Goal: Task Accomplishment & Management: Use online tool/utility

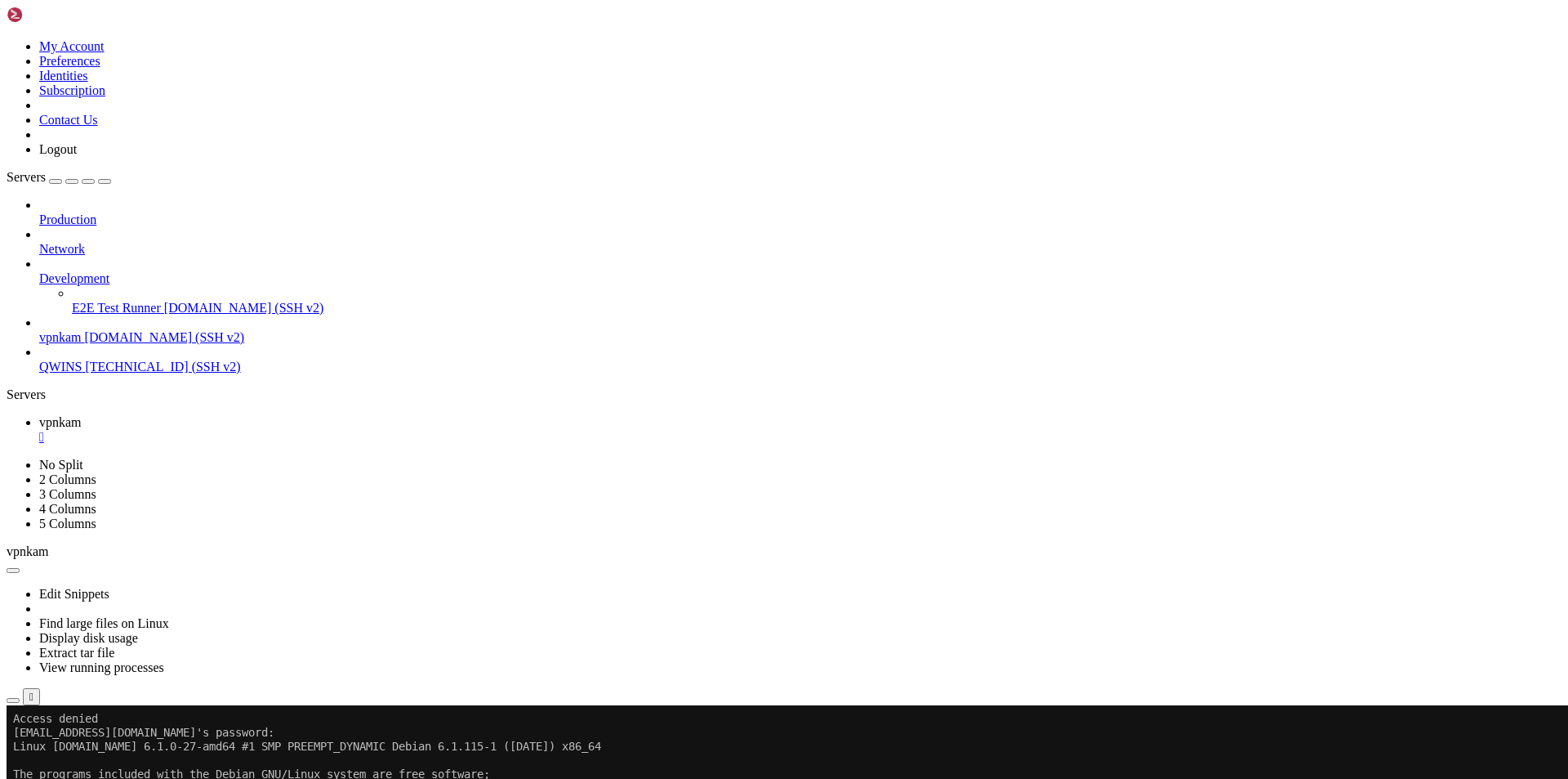
drag, startPoint x: 336, startPoint y: 1168, endPoint x: 323, endPoint y: 1162, distance: 14.3
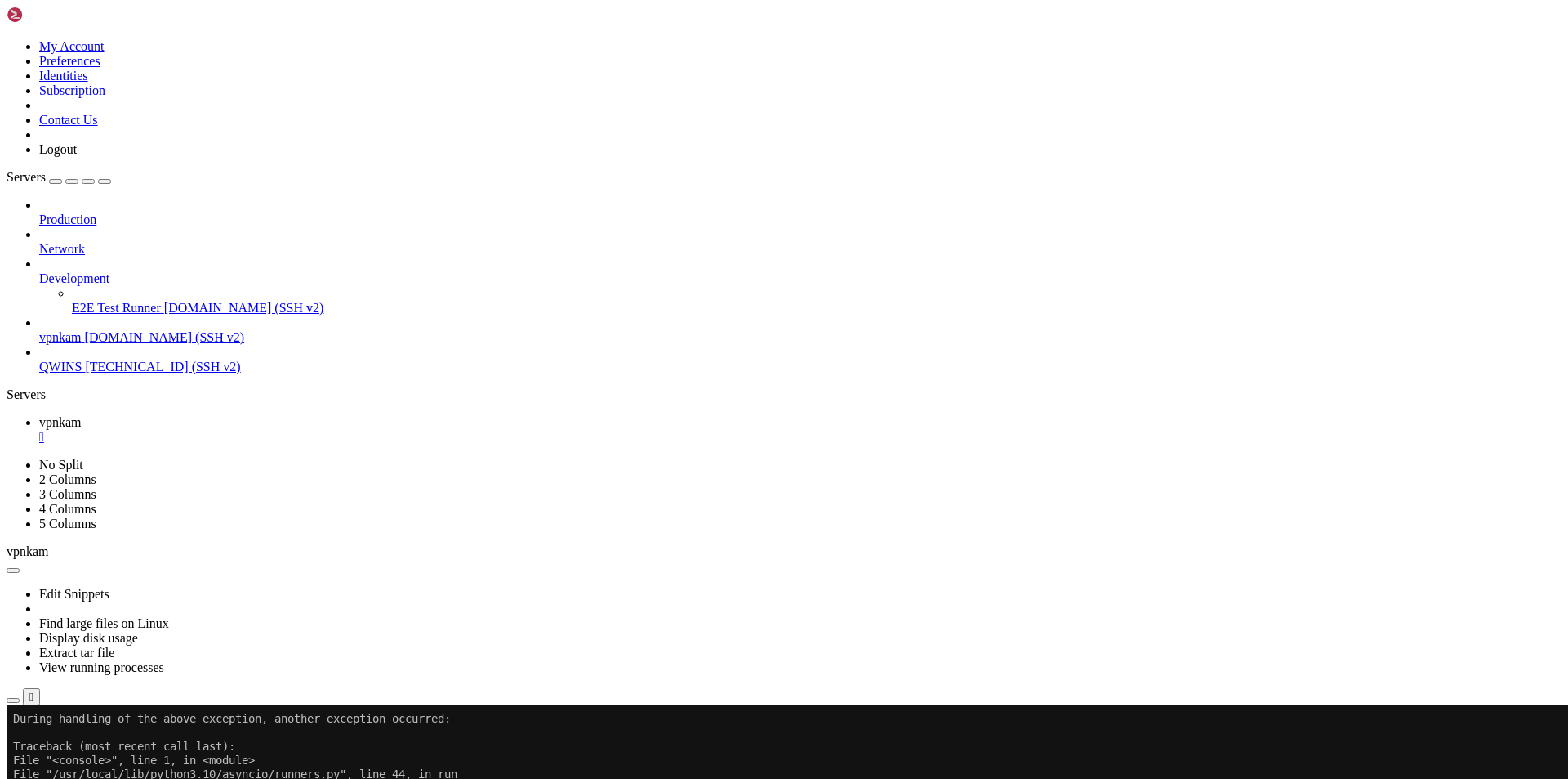
drag, startPoint x: 289, startPoint y: 1359, endPoint x: 12, endPoint y: 841, distance: 587.4
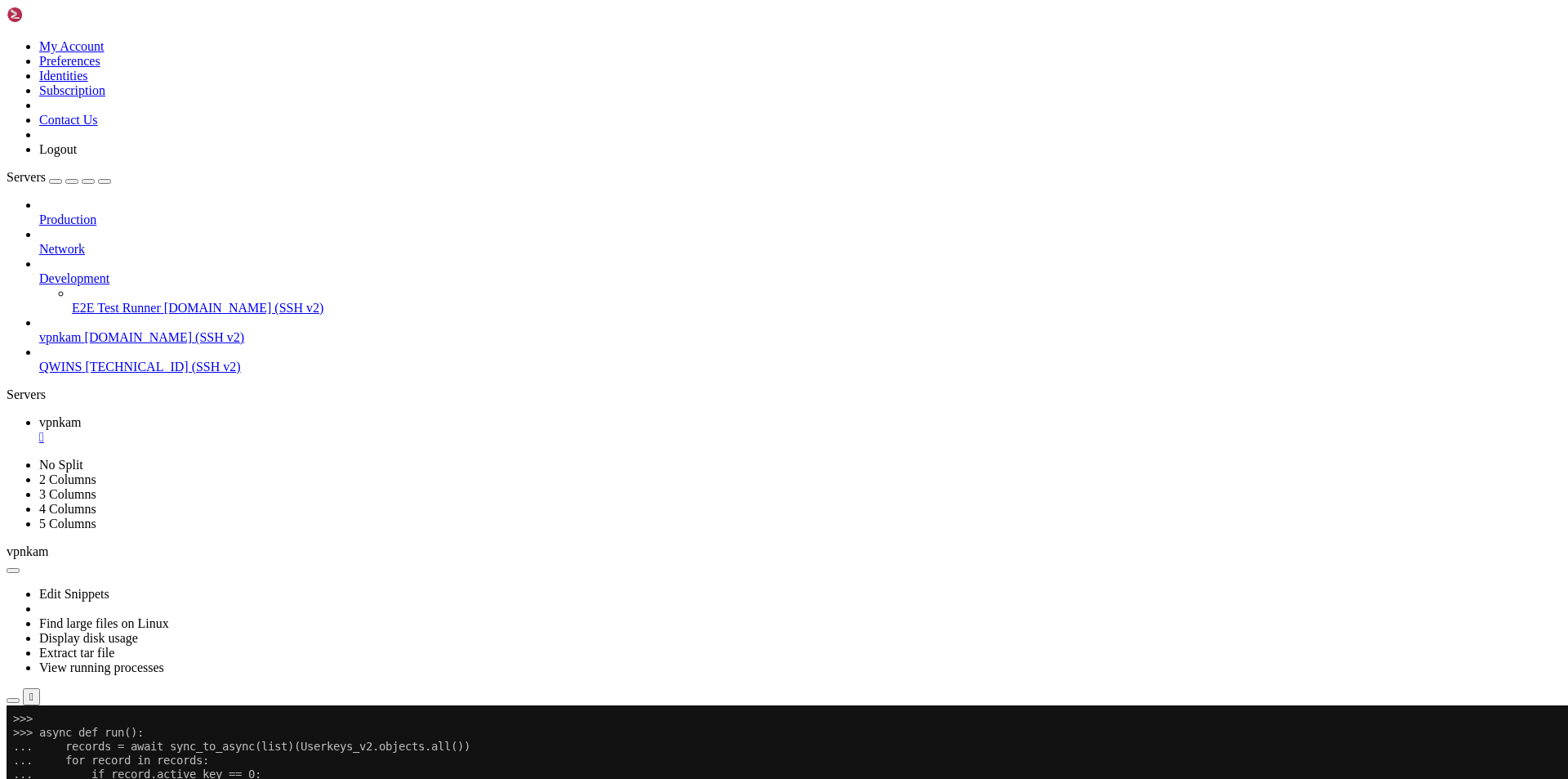
drag, startPoint x: 322, startPoint y: 1334, endPoint x: 13, endPoint y: 1180, distance: 345.2
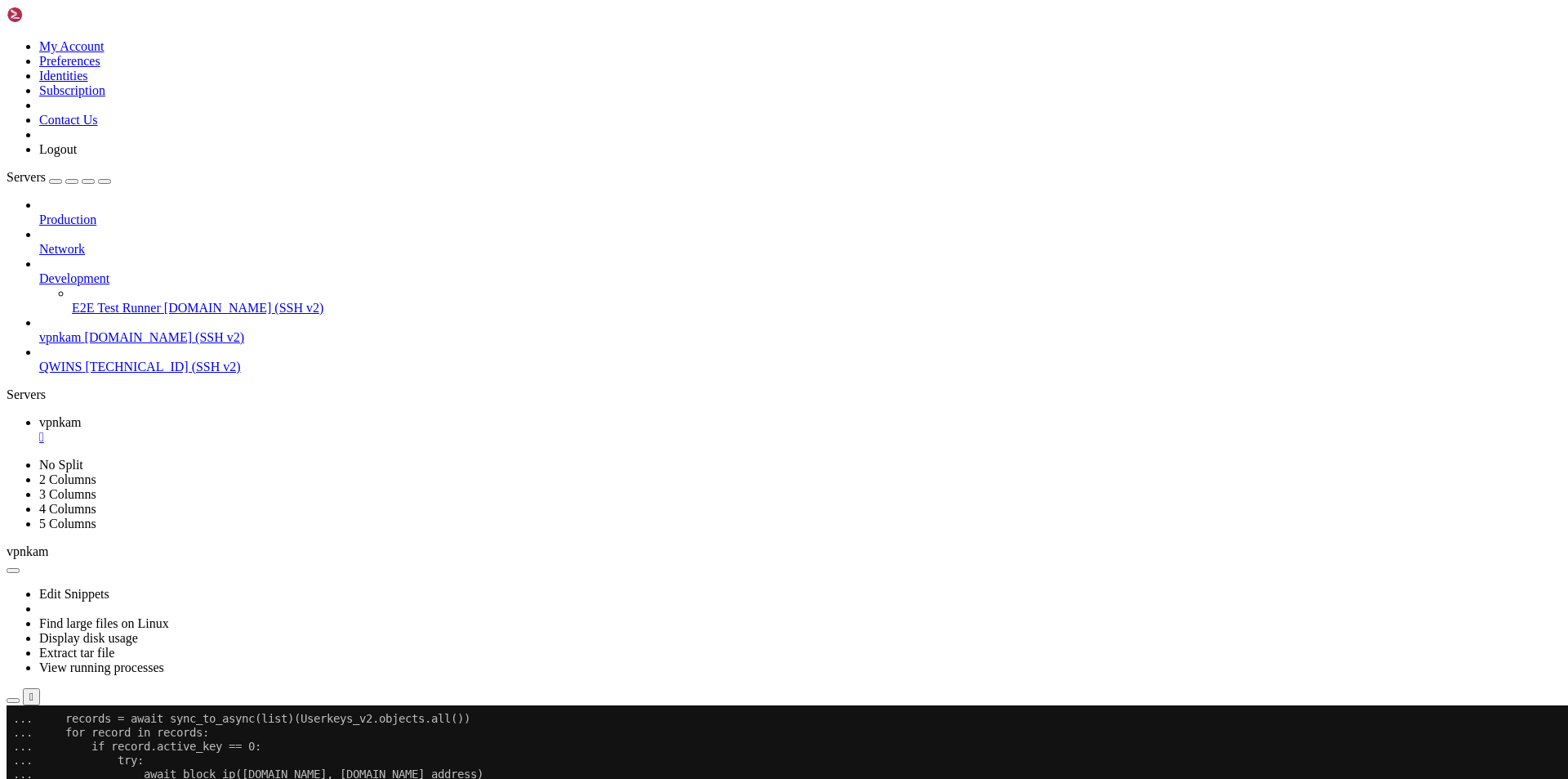
scroll to position [1708, 0]
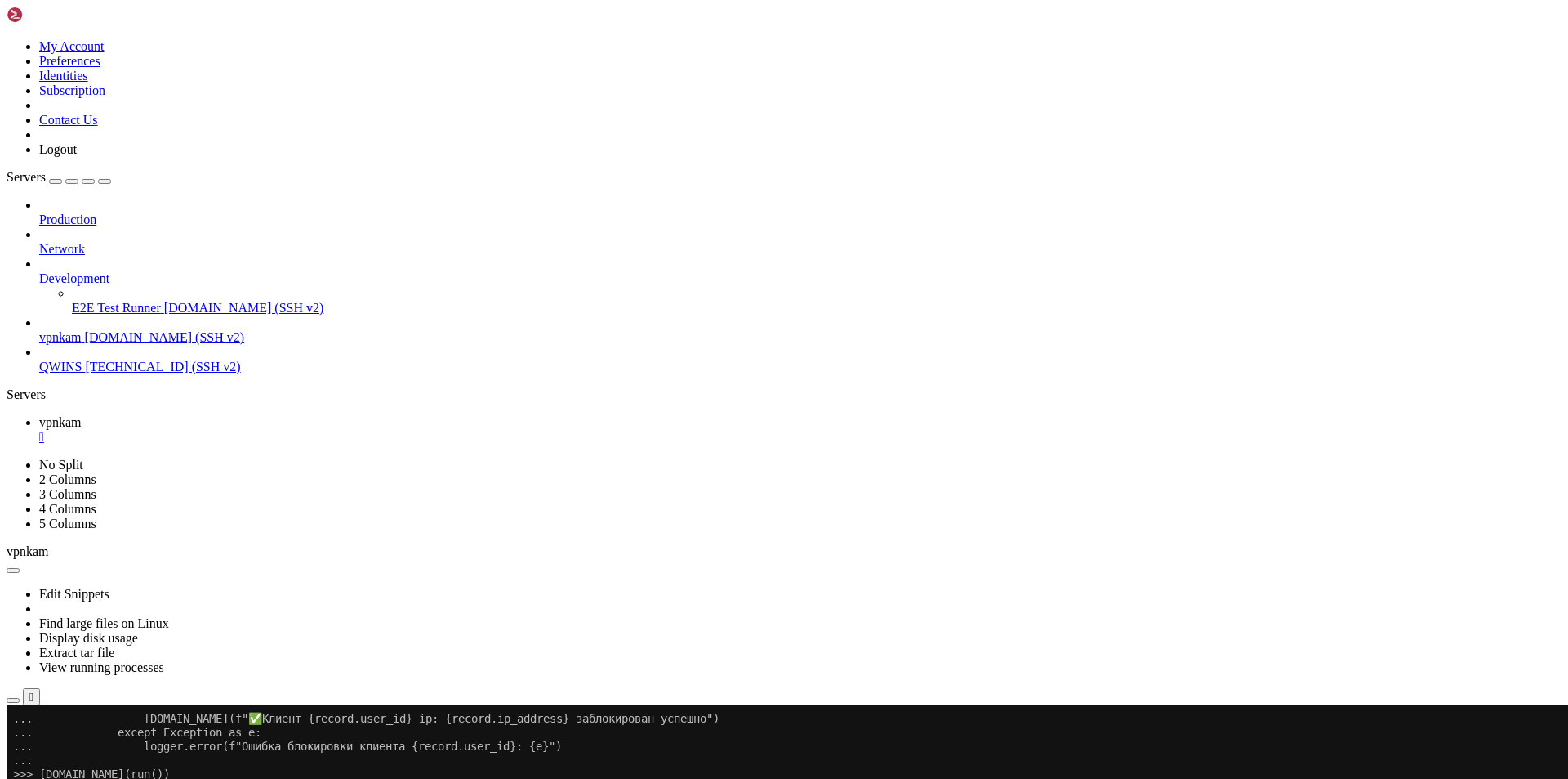
scroll to position [1792, 0]
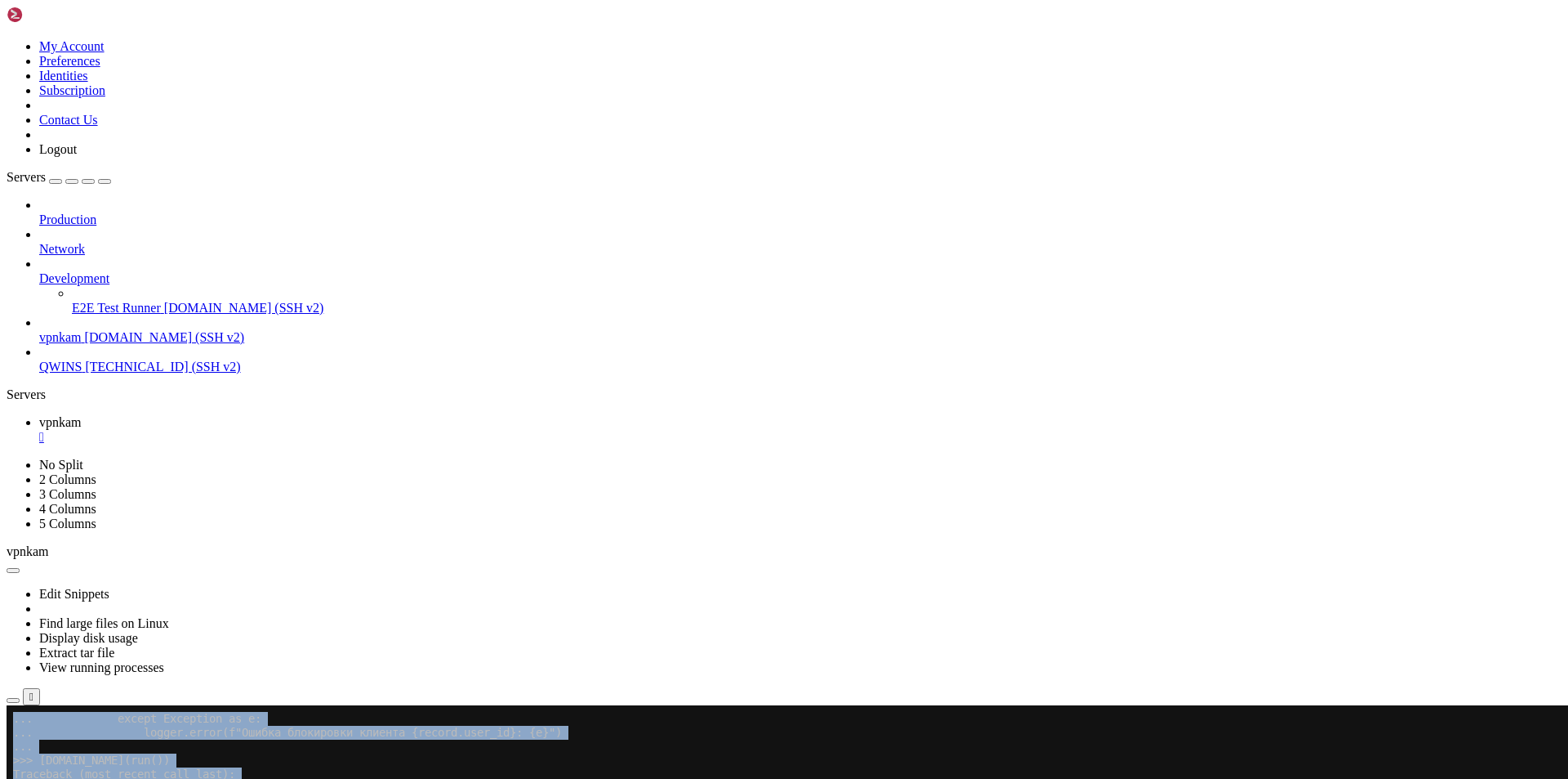
drag, startPoint x: 11, startPoint y: 1289, endPoint x: 153, endPoint y: 1317, distance: 144.7
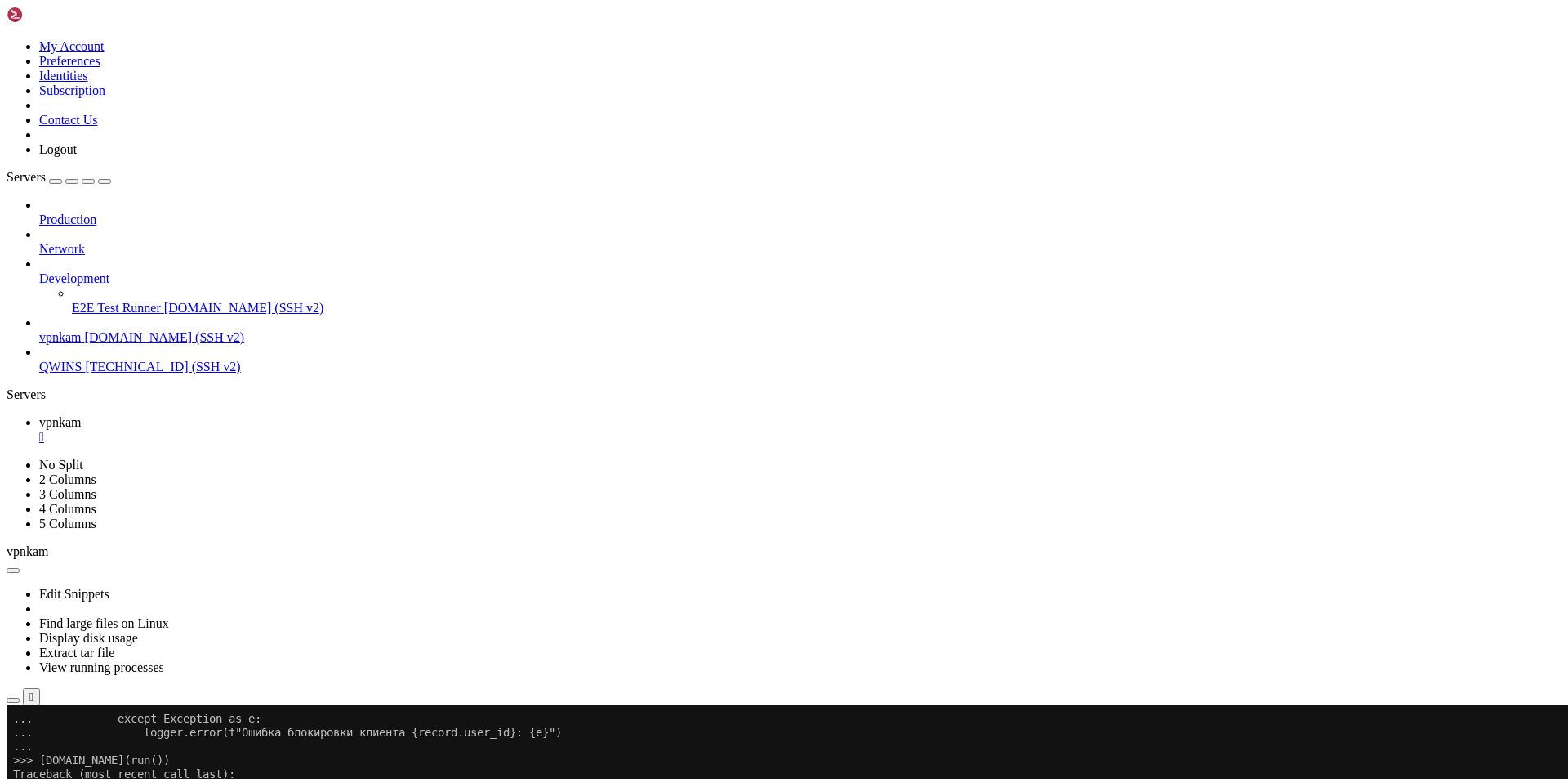
drag, startPoint x: 53, startPoint y: 1373, endPoint x: 12, endPoint y: 1288, distance: 94.4
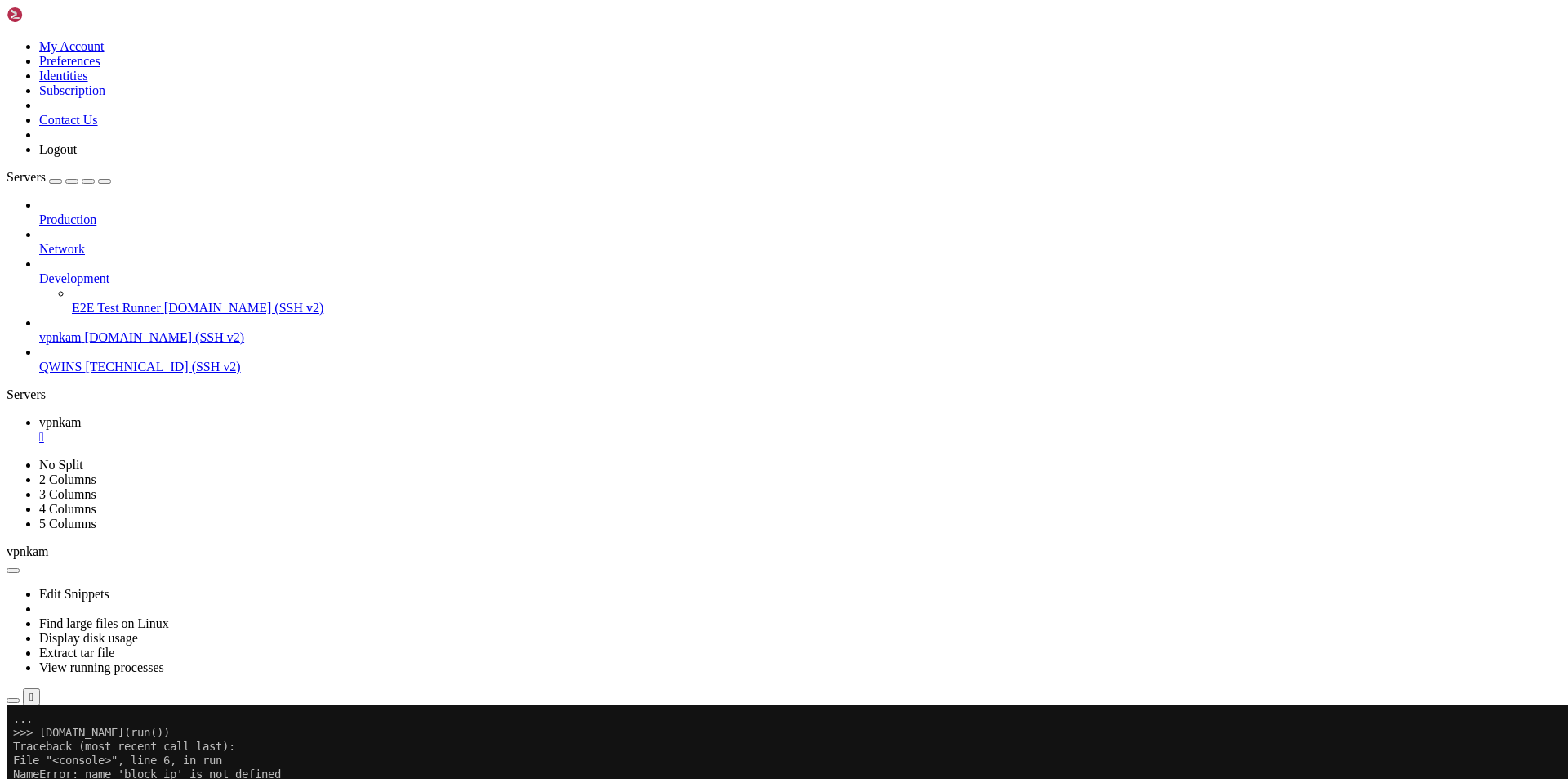
drag, startPoint x: 188, startPoint y: 871, endPoint x: 12, endPoint y: 875, distance: 176.0
drag, startPoint x: 190, startPoint y: 1026, endPoint x: 31, endPoint y: 909, distance: 197.4
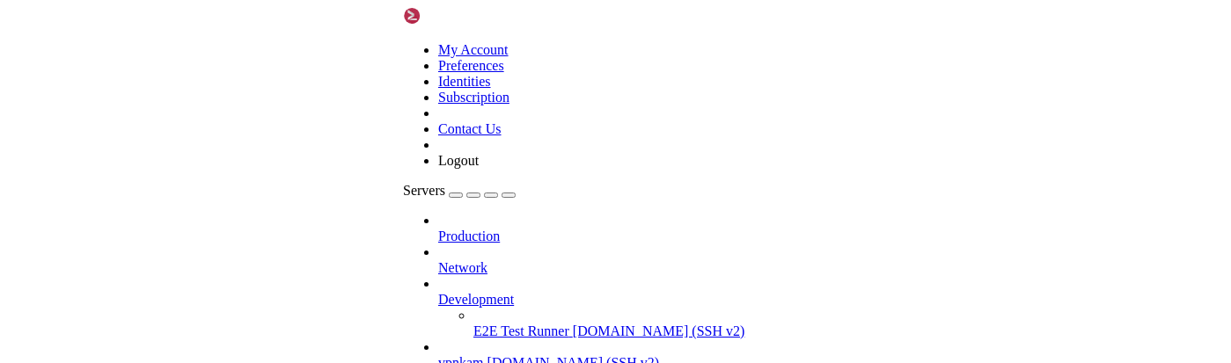
scroll to position [12087, 0]
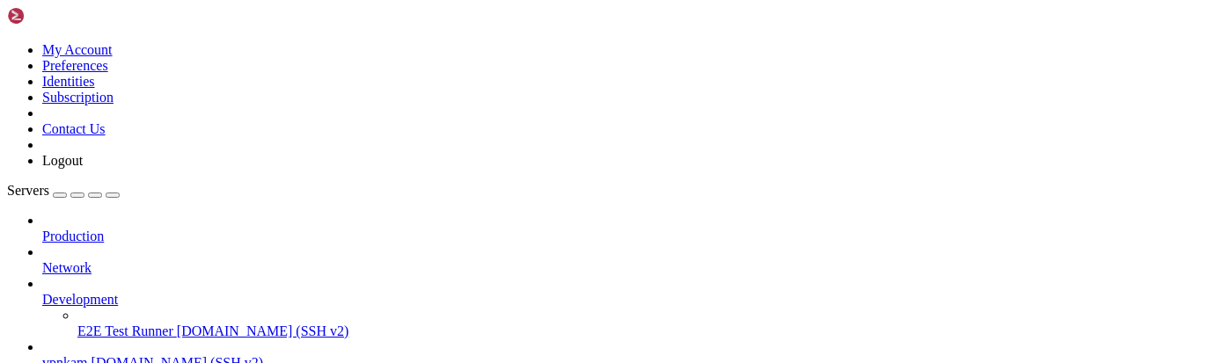
drag, startPoint x: 75, startPoint y: 1000, endPoint x: 15, endPoint y: 922, distance: 98.6
drag, startPoint x: 75, startPoint y: 1006, endPoint x: 20, endPoint y: 944, distance: 82.3
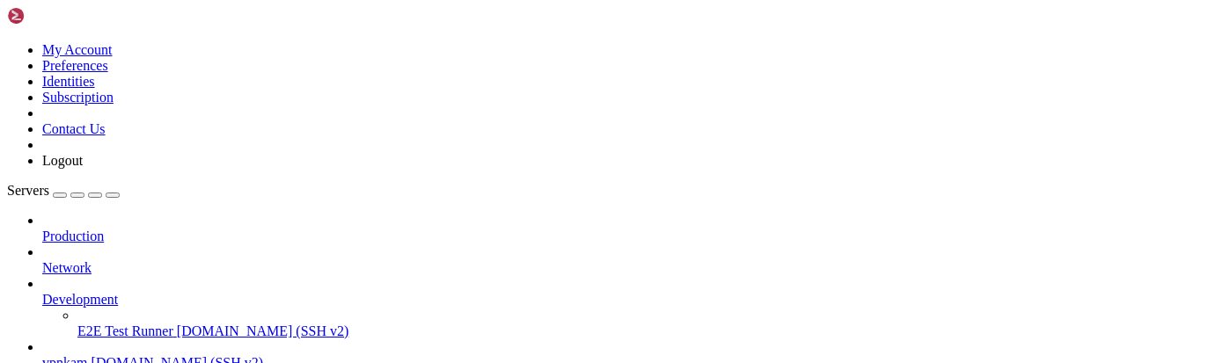
drag, startPoint x: 46, startPoint y: 1002, endPoint x: 15, endPoint y: 911, distance: 96.6
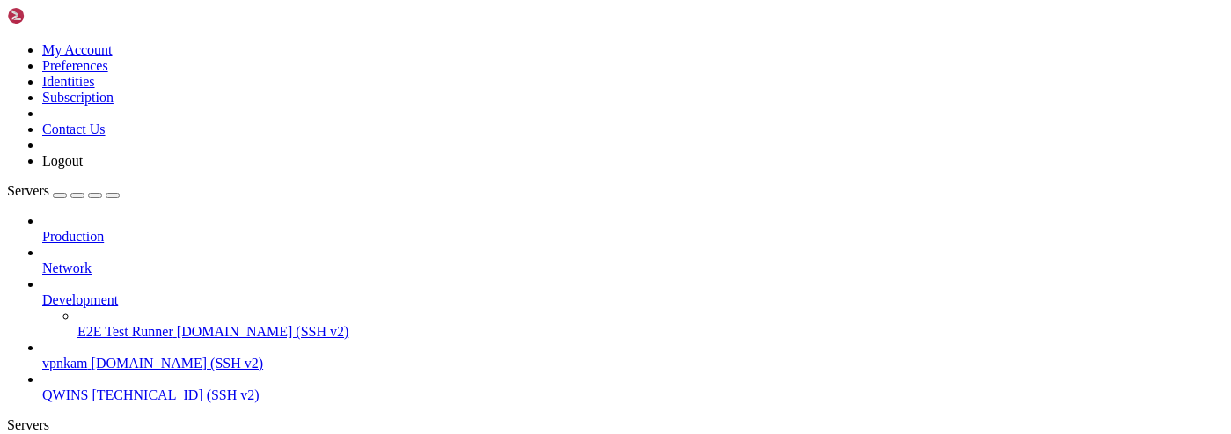
scroll to position [12236, 0]
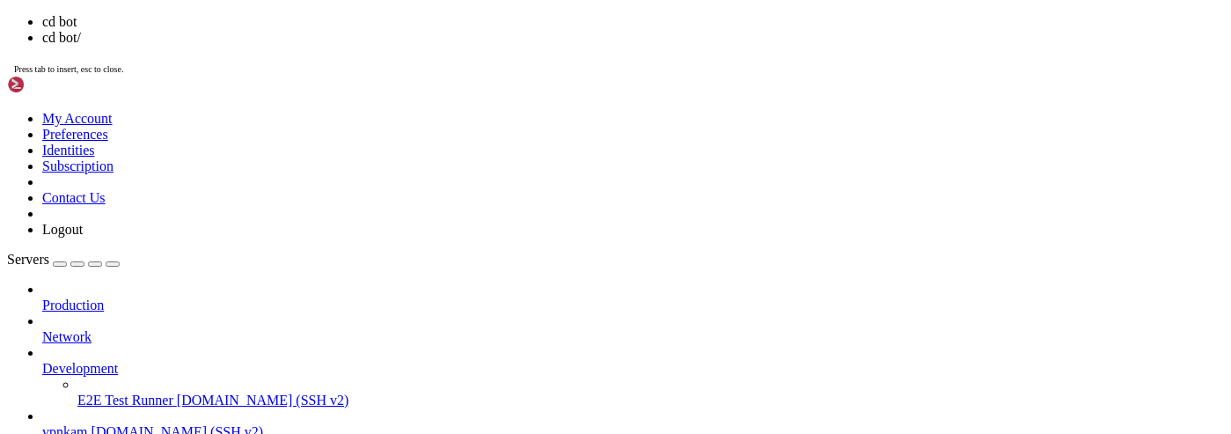
scroll to position [12281, 0]
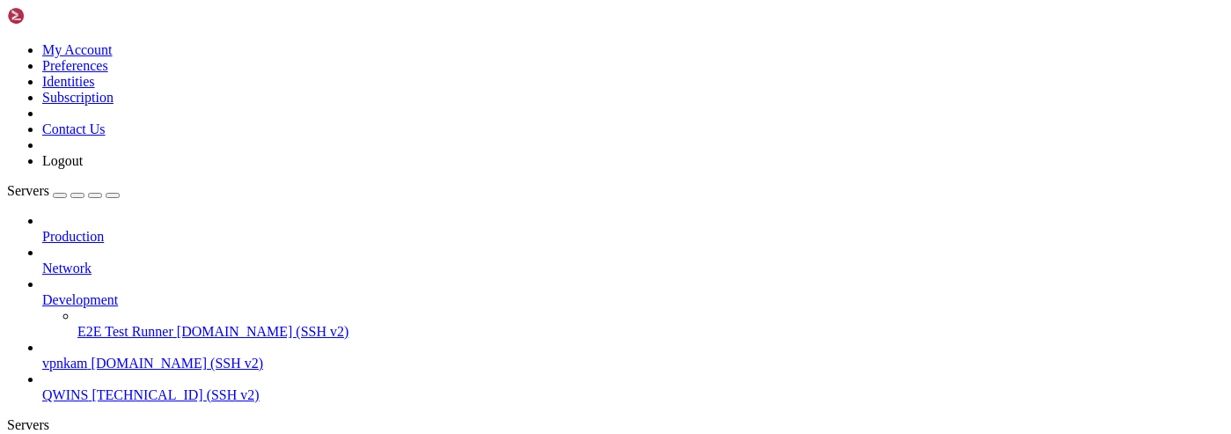
drag, startPoint x: 65, startPoint y: 1059, endPoint x: 10, endPoint y: 818, distance: 247.4
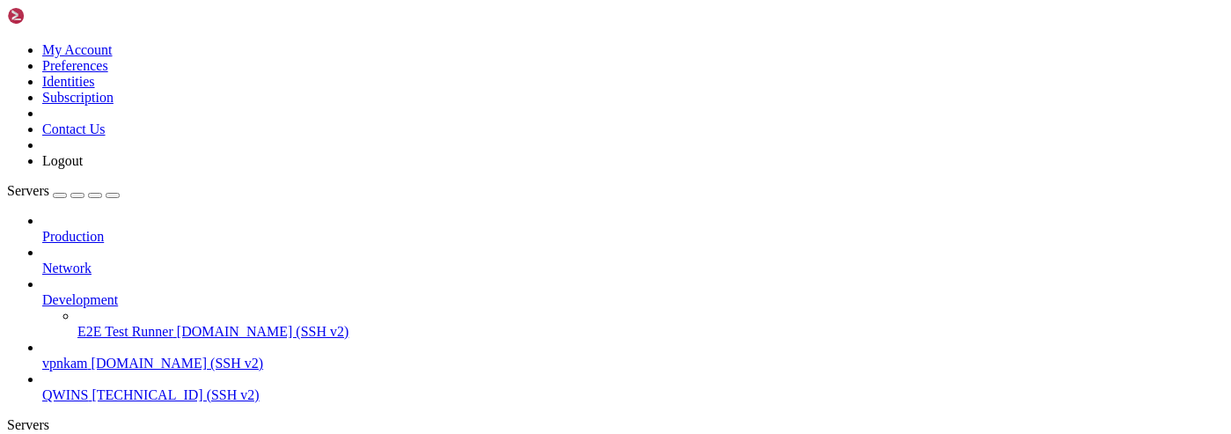
drag, startPoint x: 64, startPoint y: 1077, endPoint x: 282, endPoint y: 1158, distance: 231.9
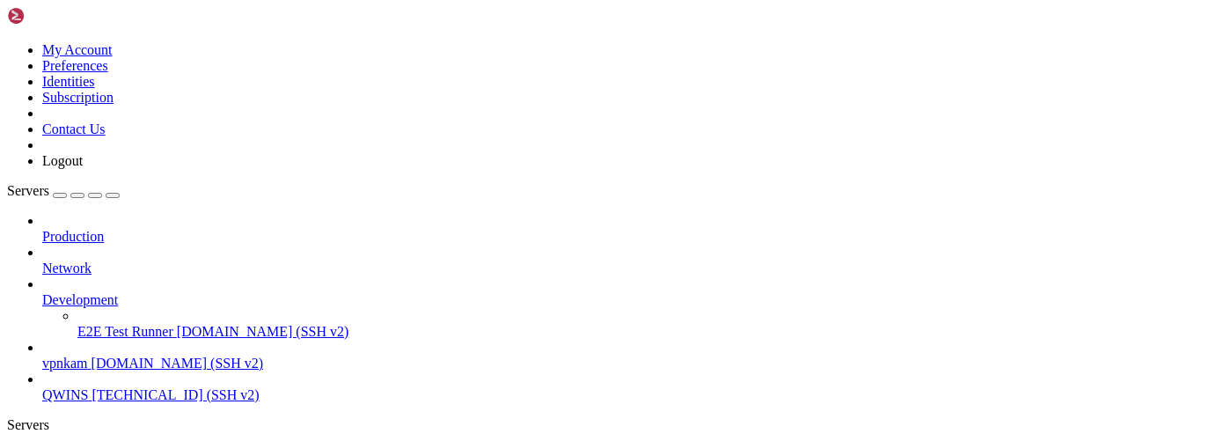
scroll to position [16410, 0]
drag, startPoint x: 293, startPoint y: 1056, endPoint x: 16, endPoint y: 927, distance: 305.5
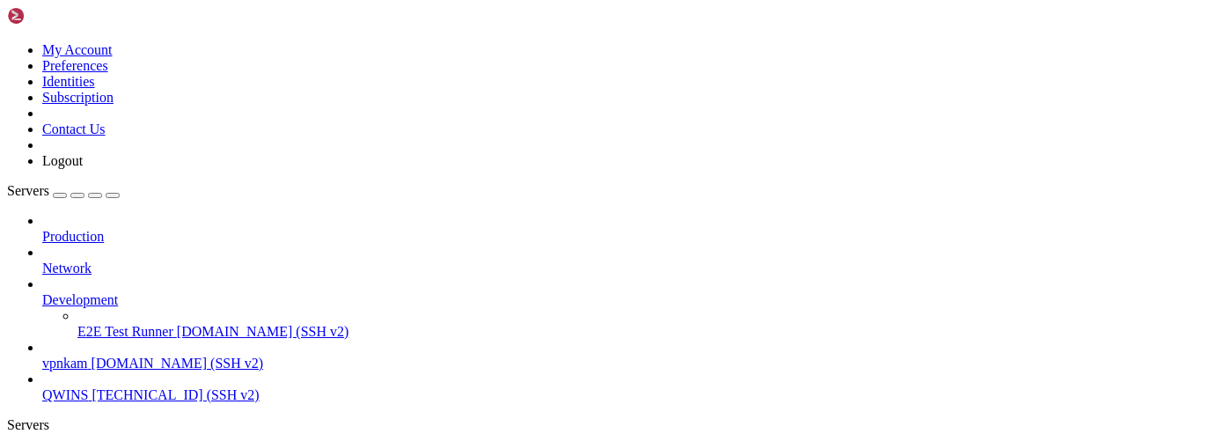
scroll to position [17068, 0]
drag, startPoint x: 296, startPoint y: 1074, endPoint x: 13, endPoint y: 879, distance: 342.9
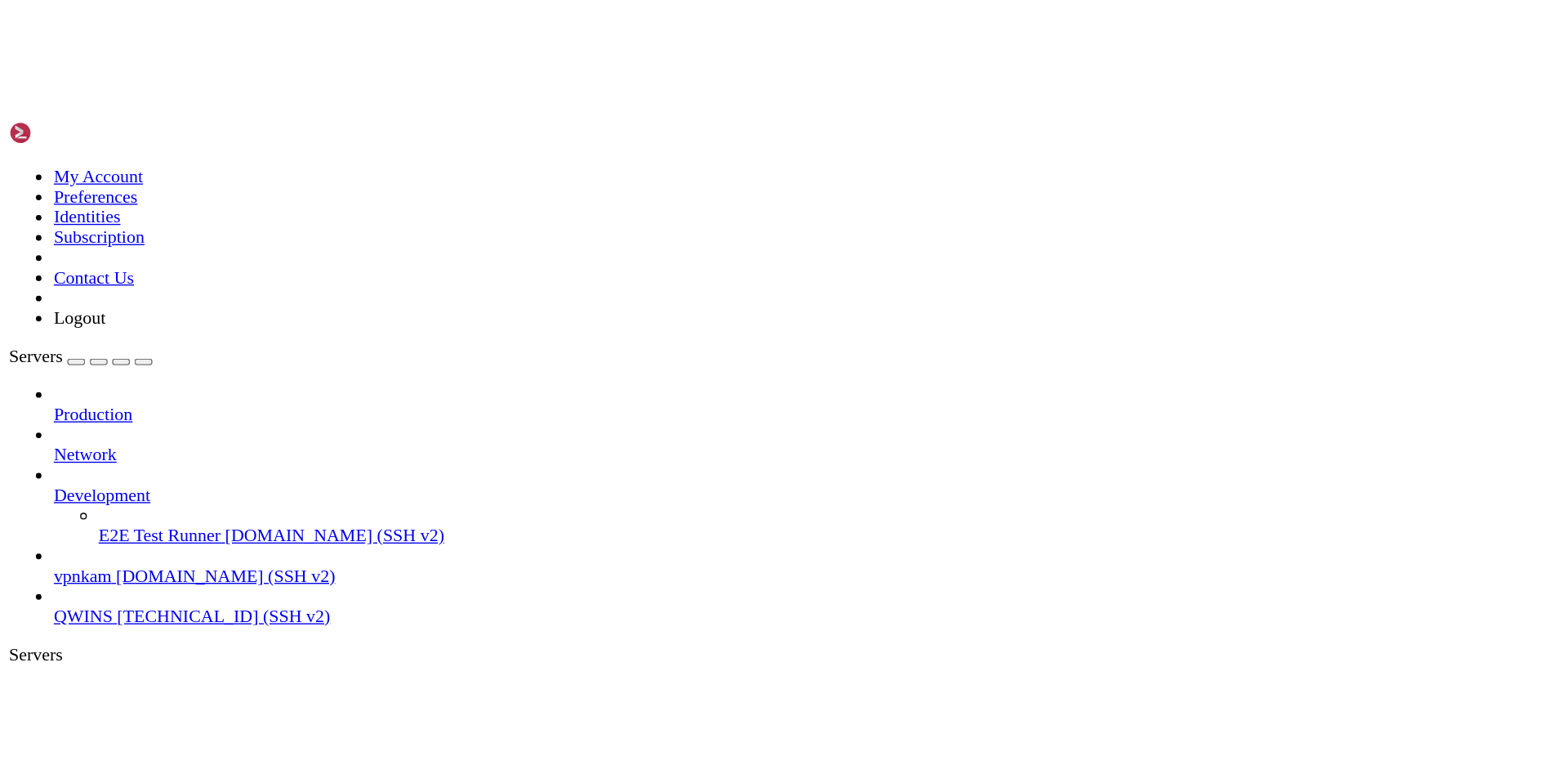
scroll to position [15861, 0]
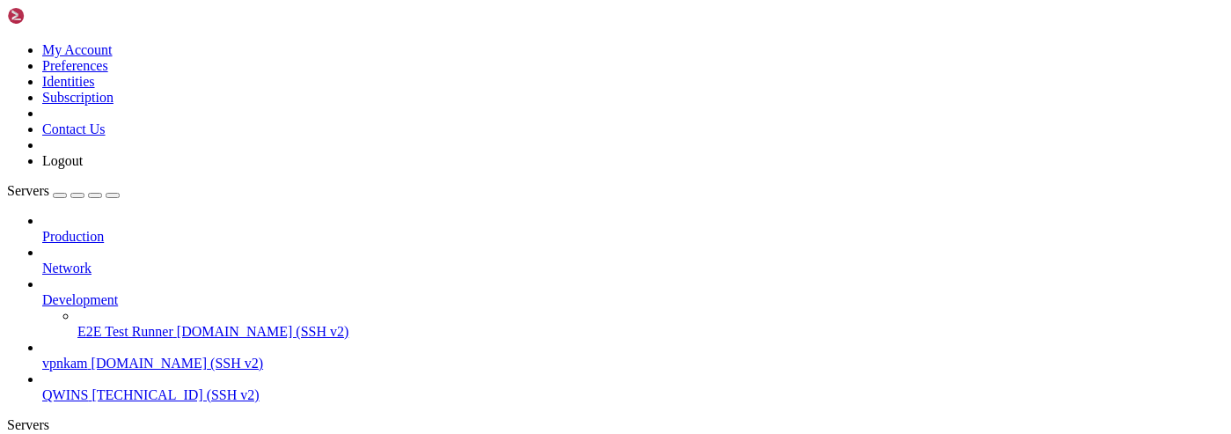
copy div "root@25a3a1673f72:/vpnkamchatka/bot# python -m tests.py Traceback (most recent …"
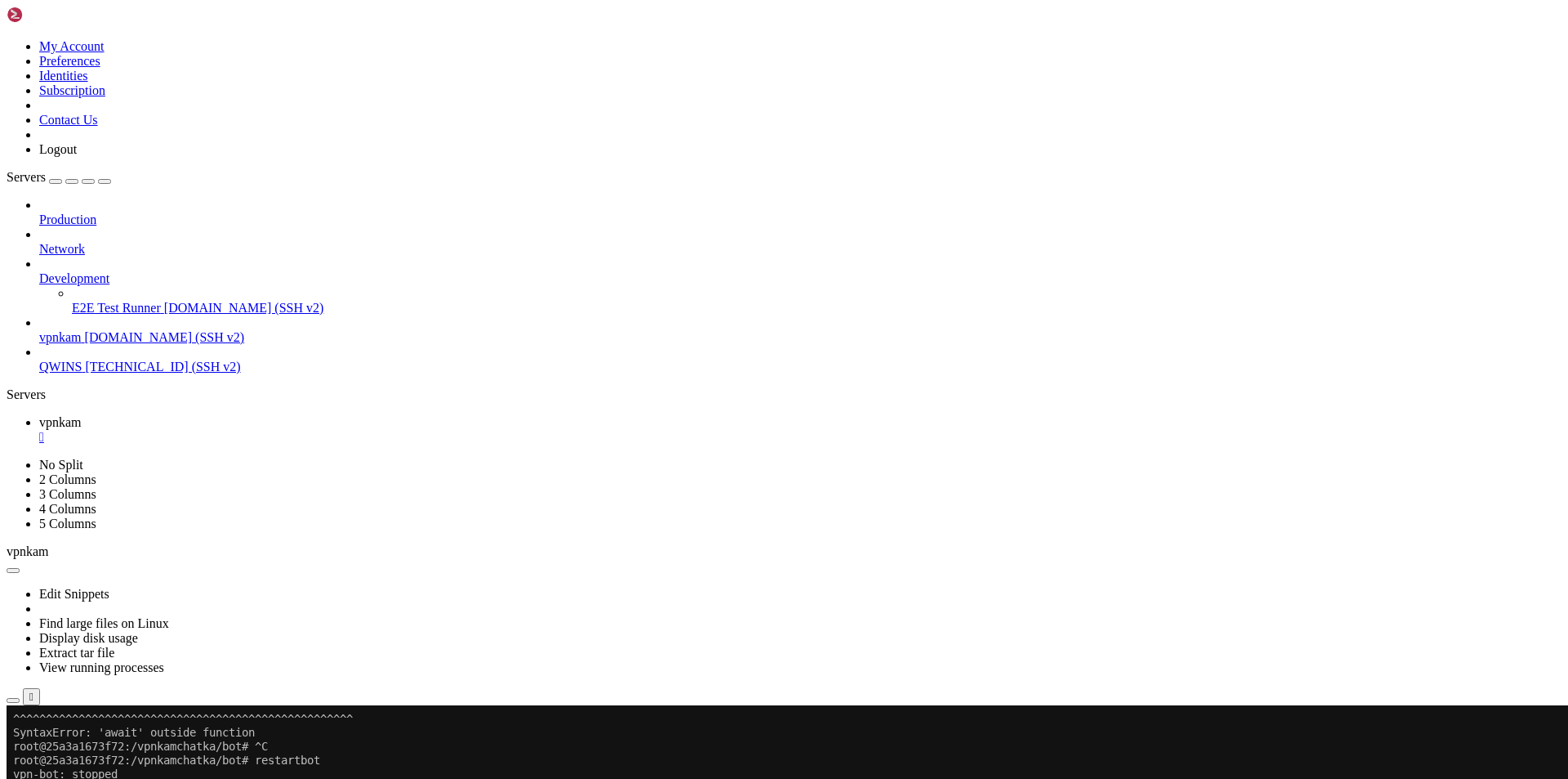
scroll to position [15486, 0]
click at [473, 749] on div "SHELL NGN © (v 4.2 ) vpnkam.ru Connected" at bounding box center [784, 727] width 1555 height 45
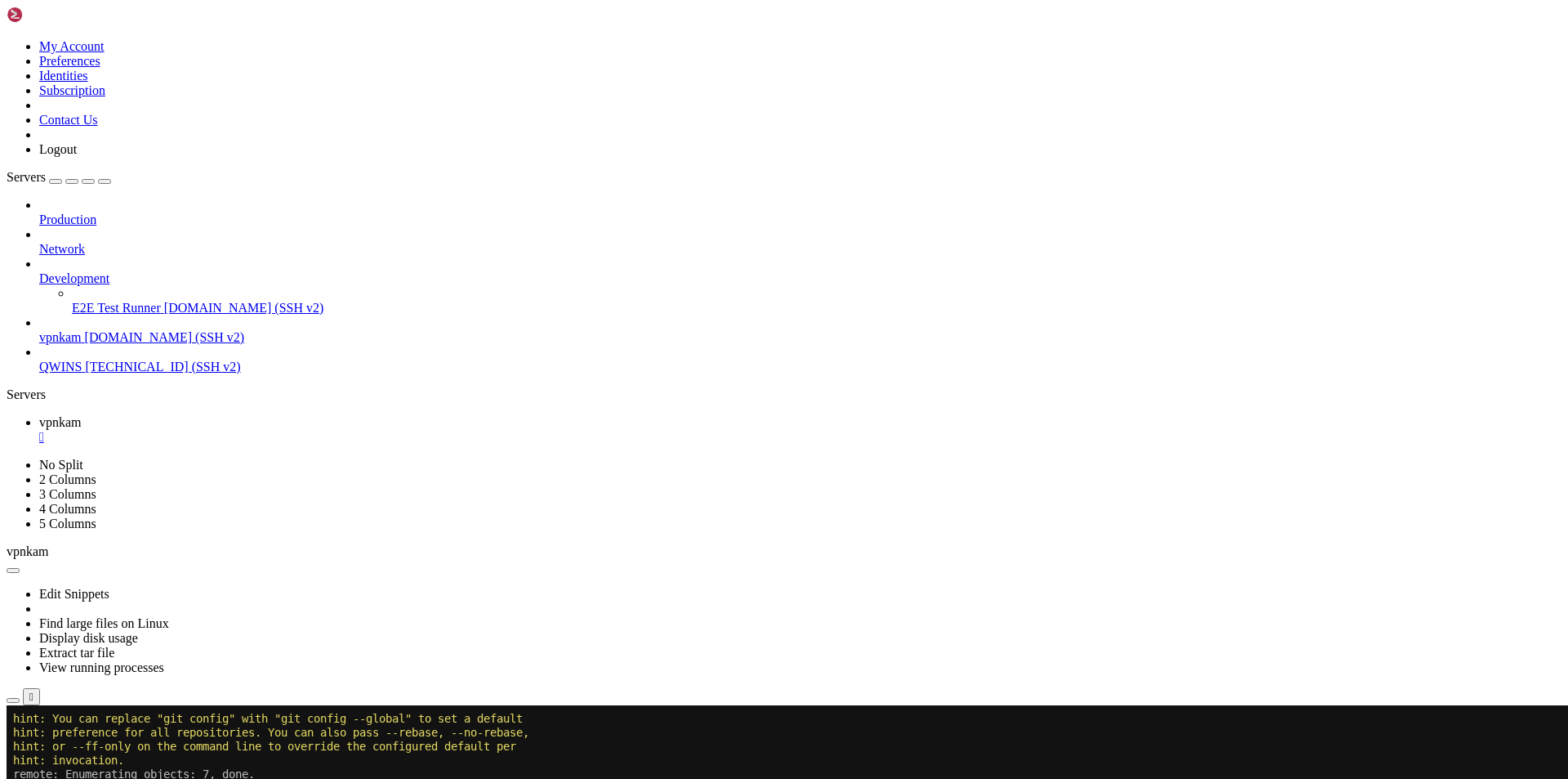
scroll to position [15833, 0]
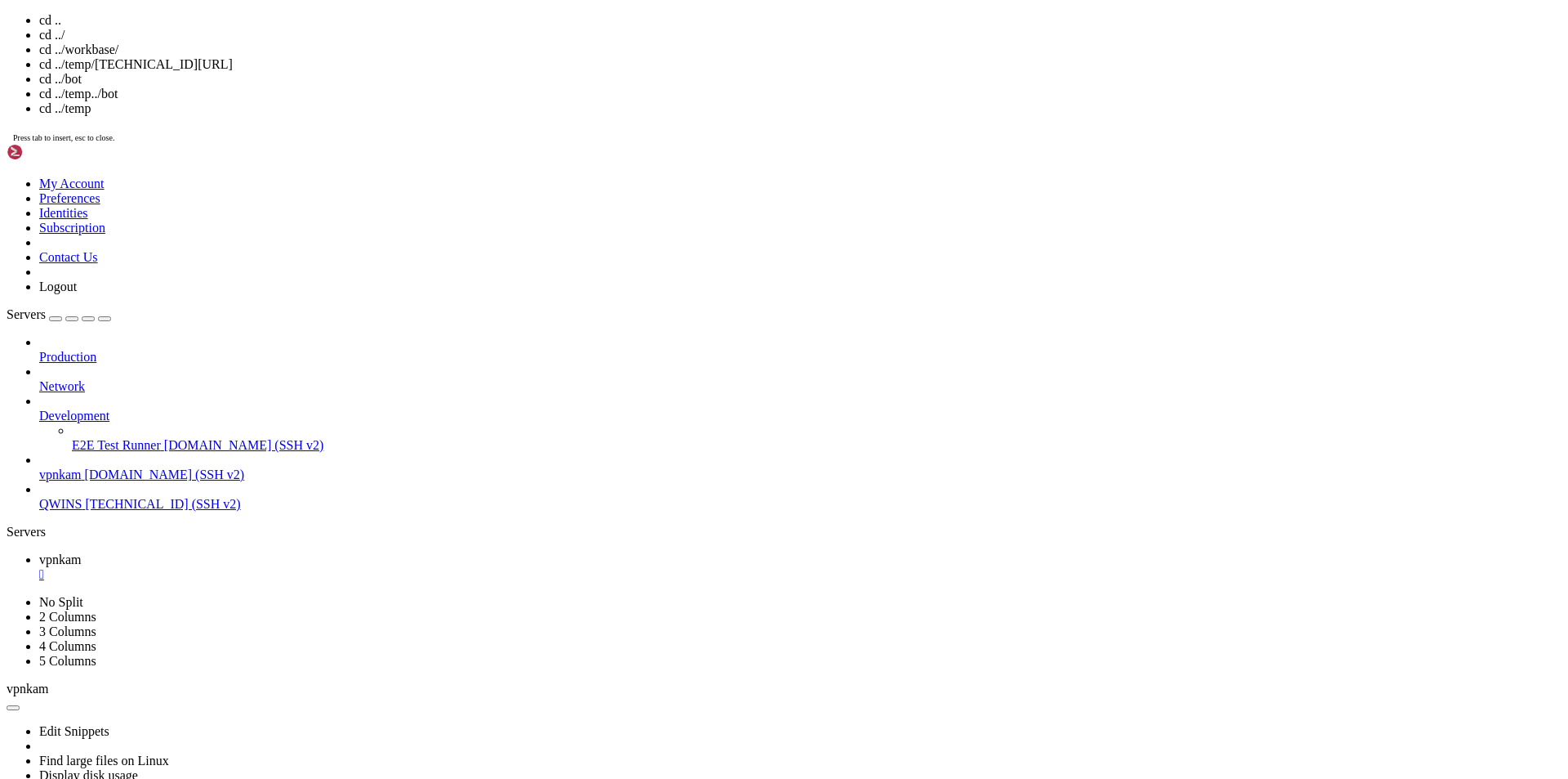
scroll to position [15917, 0]
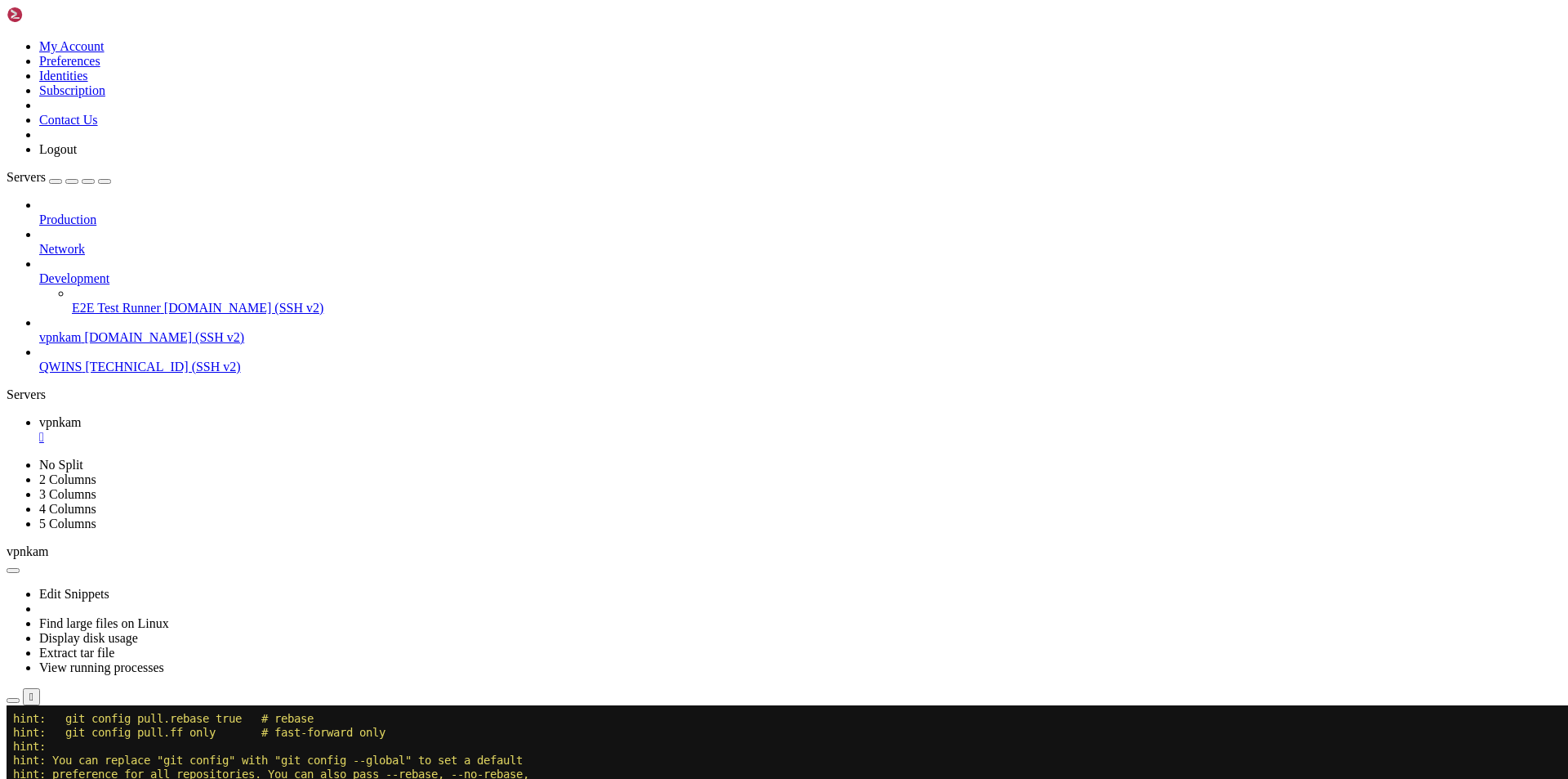
scroll to position [16417, 0]
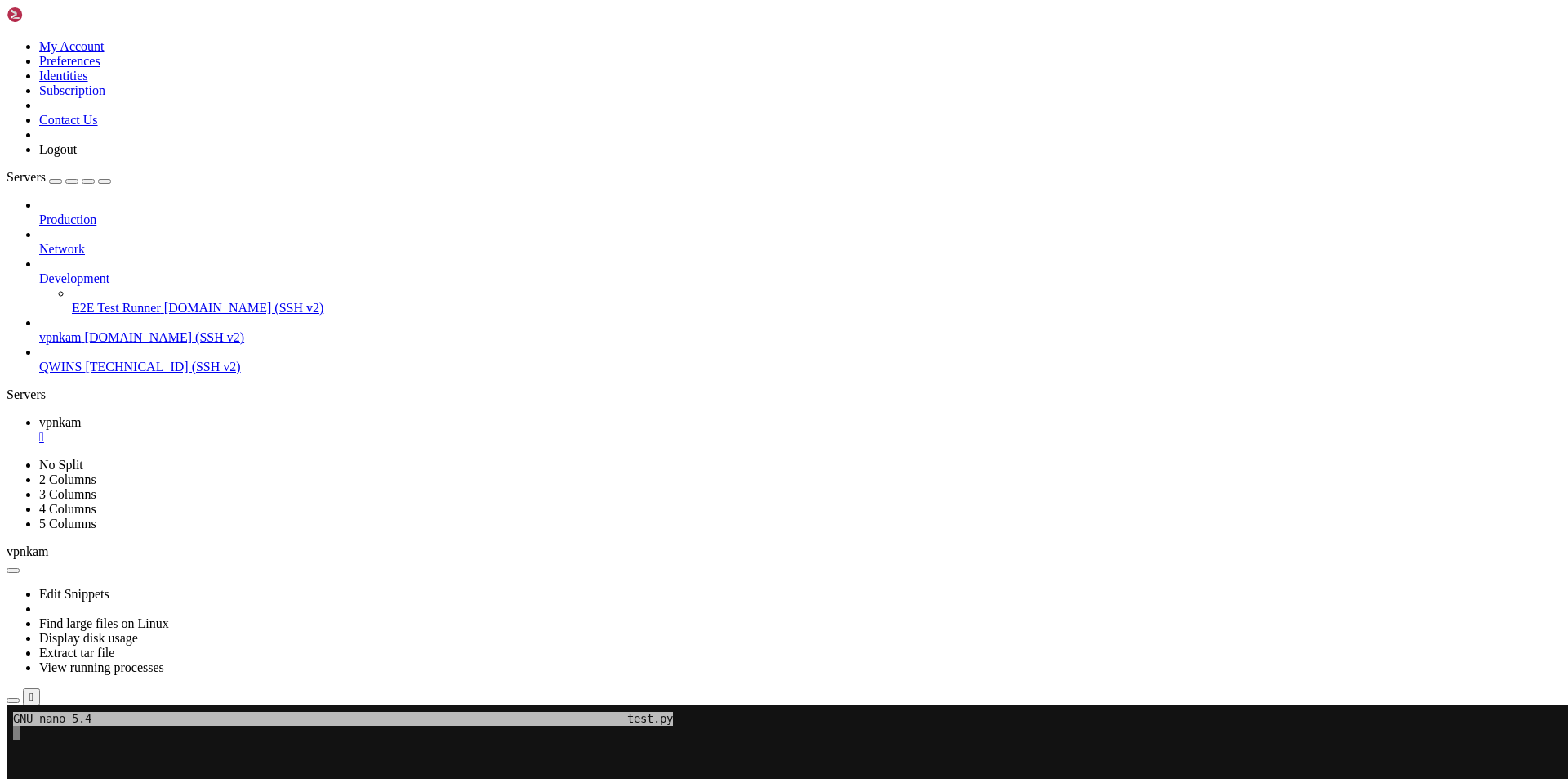
scroll to position [16, 4]
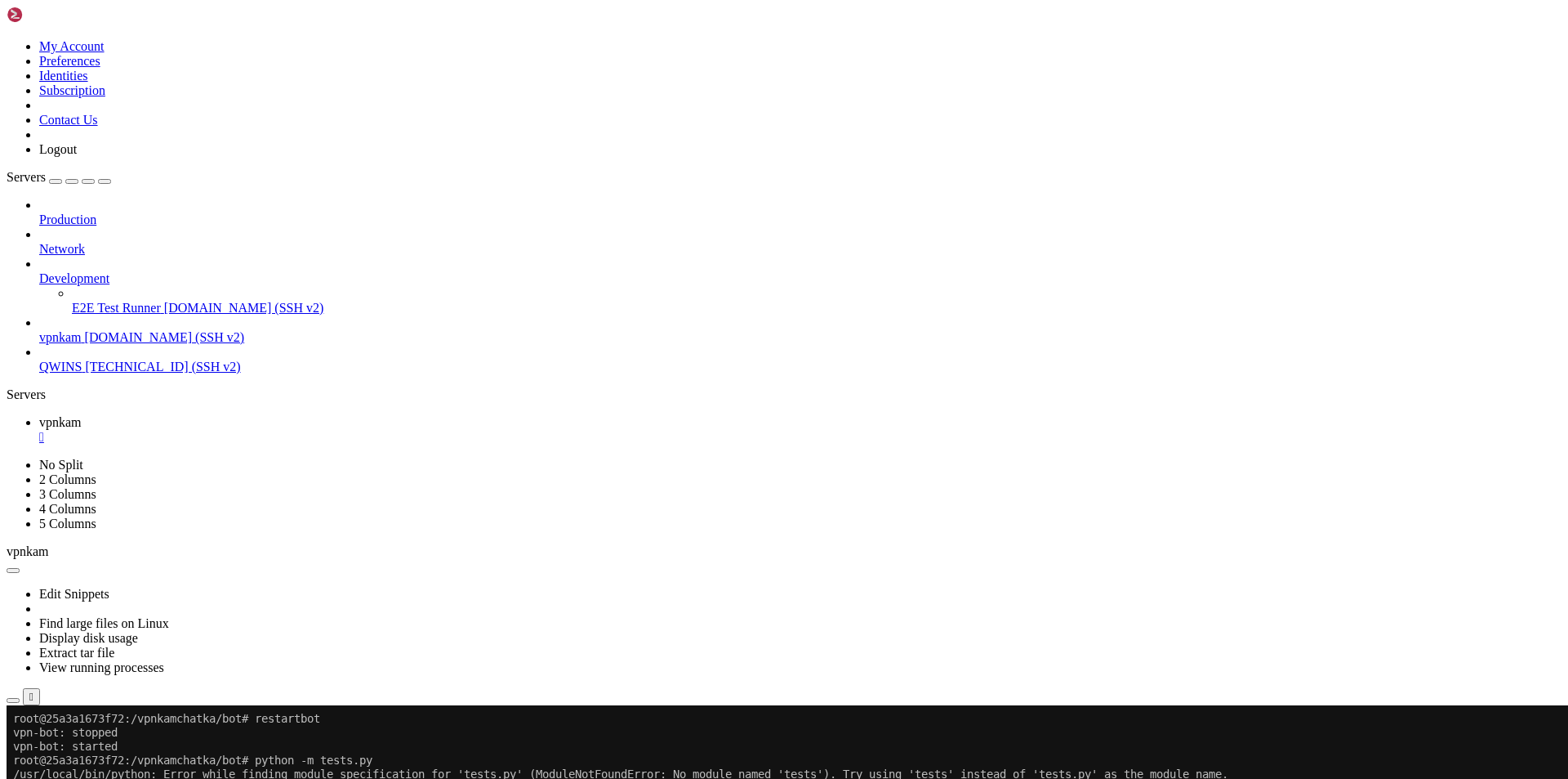
scroll to position [15833, 0]
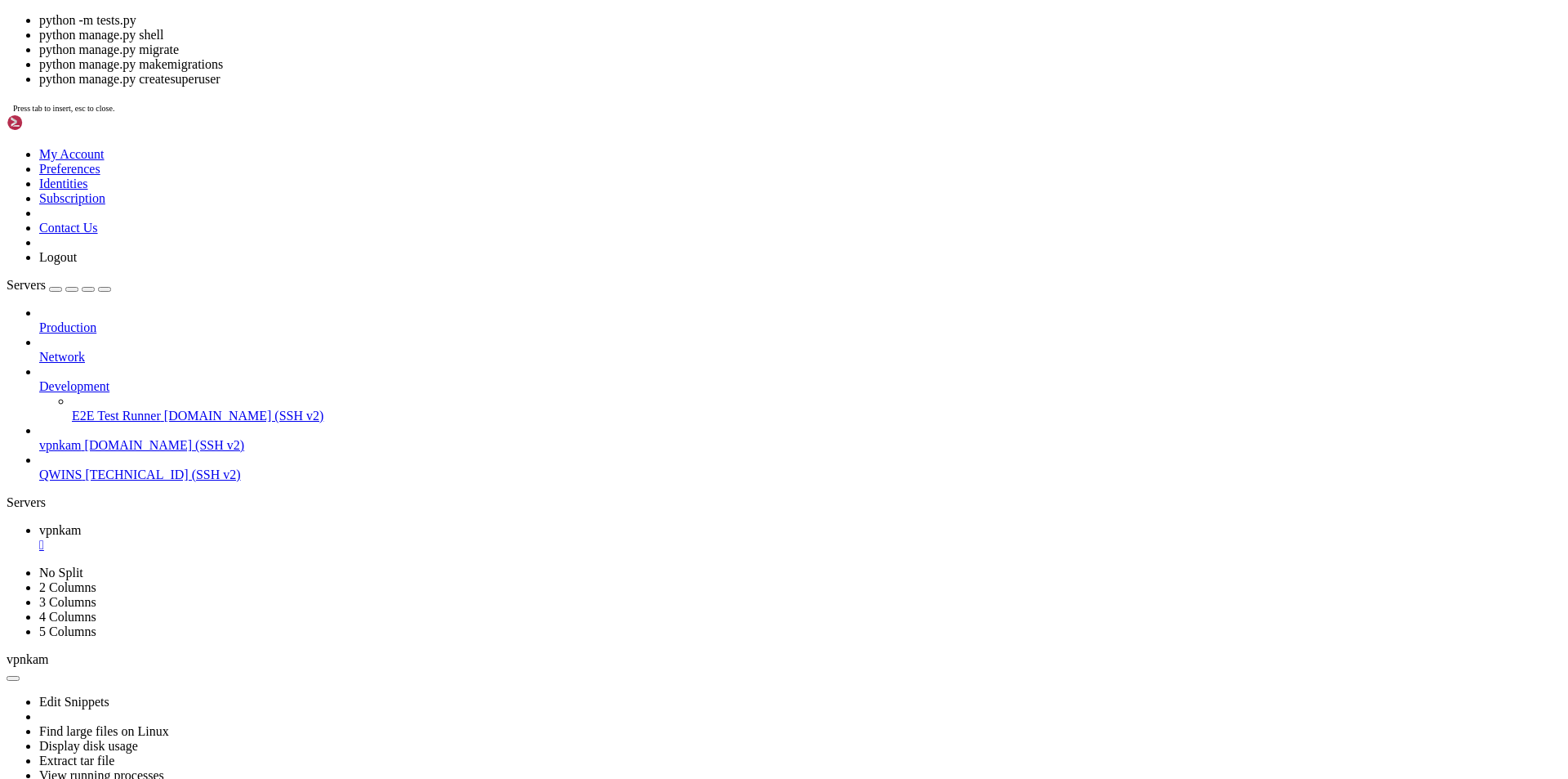
scroll to position [15861, 0]
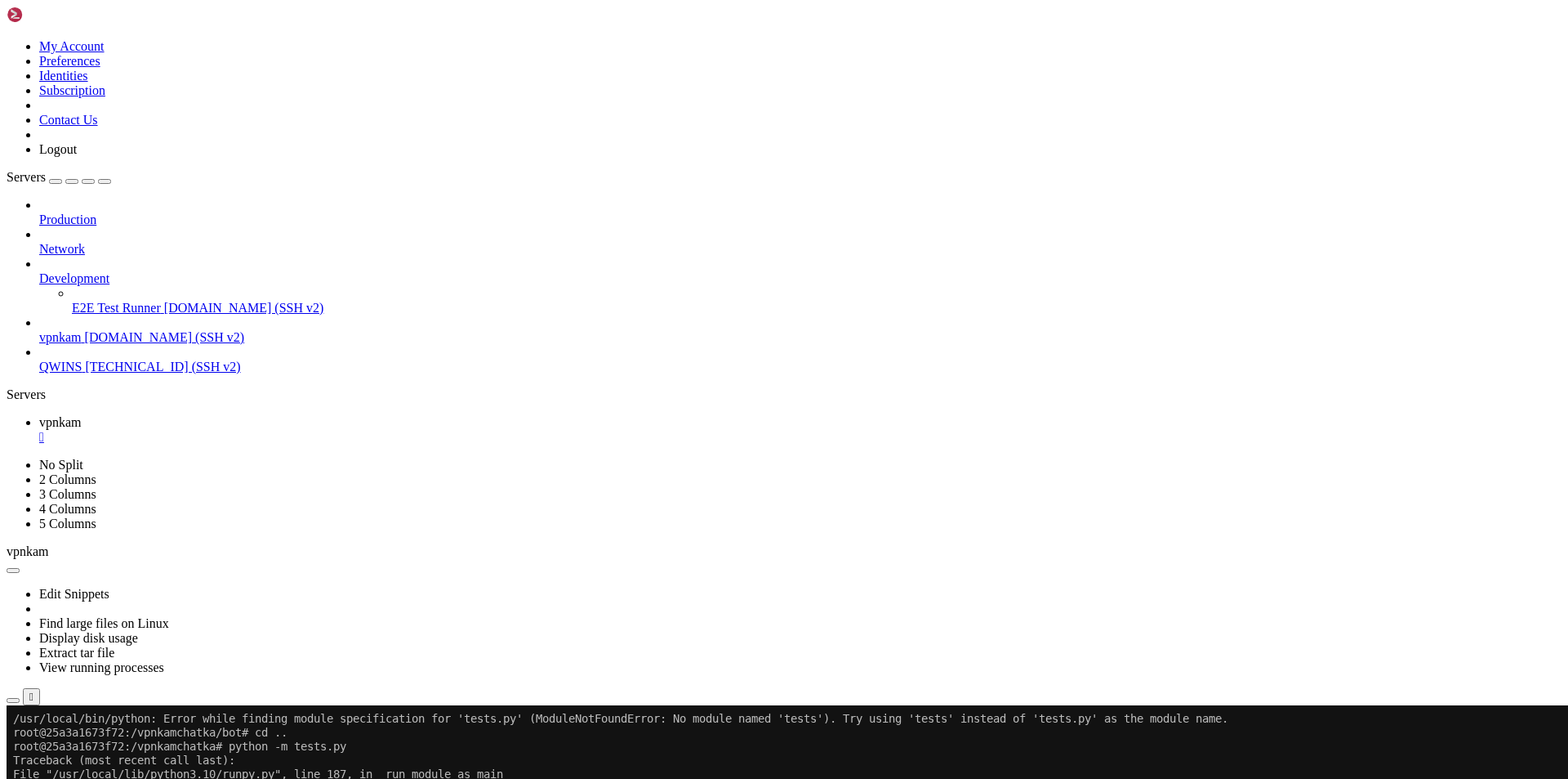
scroll to position [15903, 0]
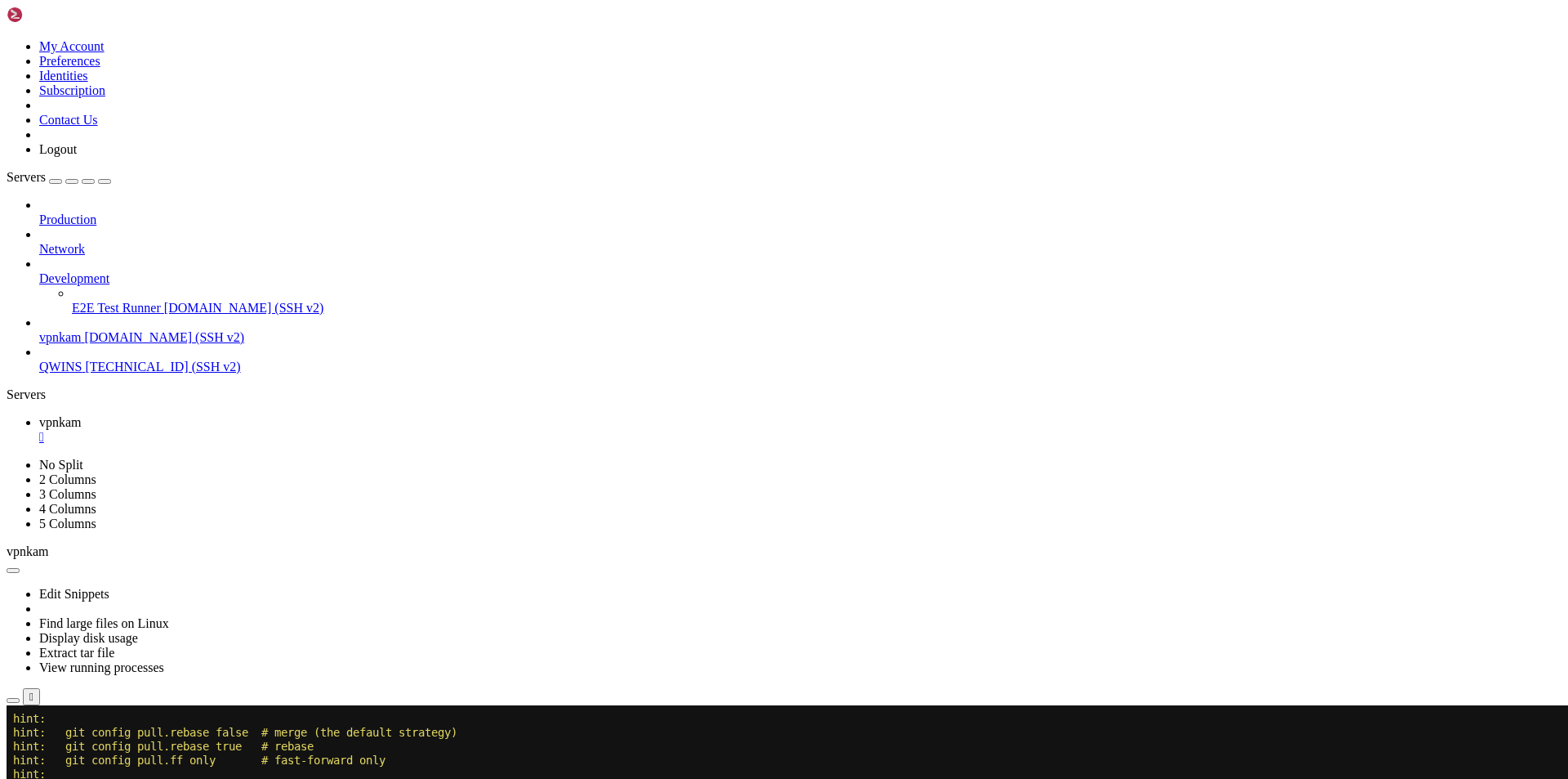
scroll to position [16084, 0]
click at [13, 705] on div at bounding box center [9, 705] width 6 height 0
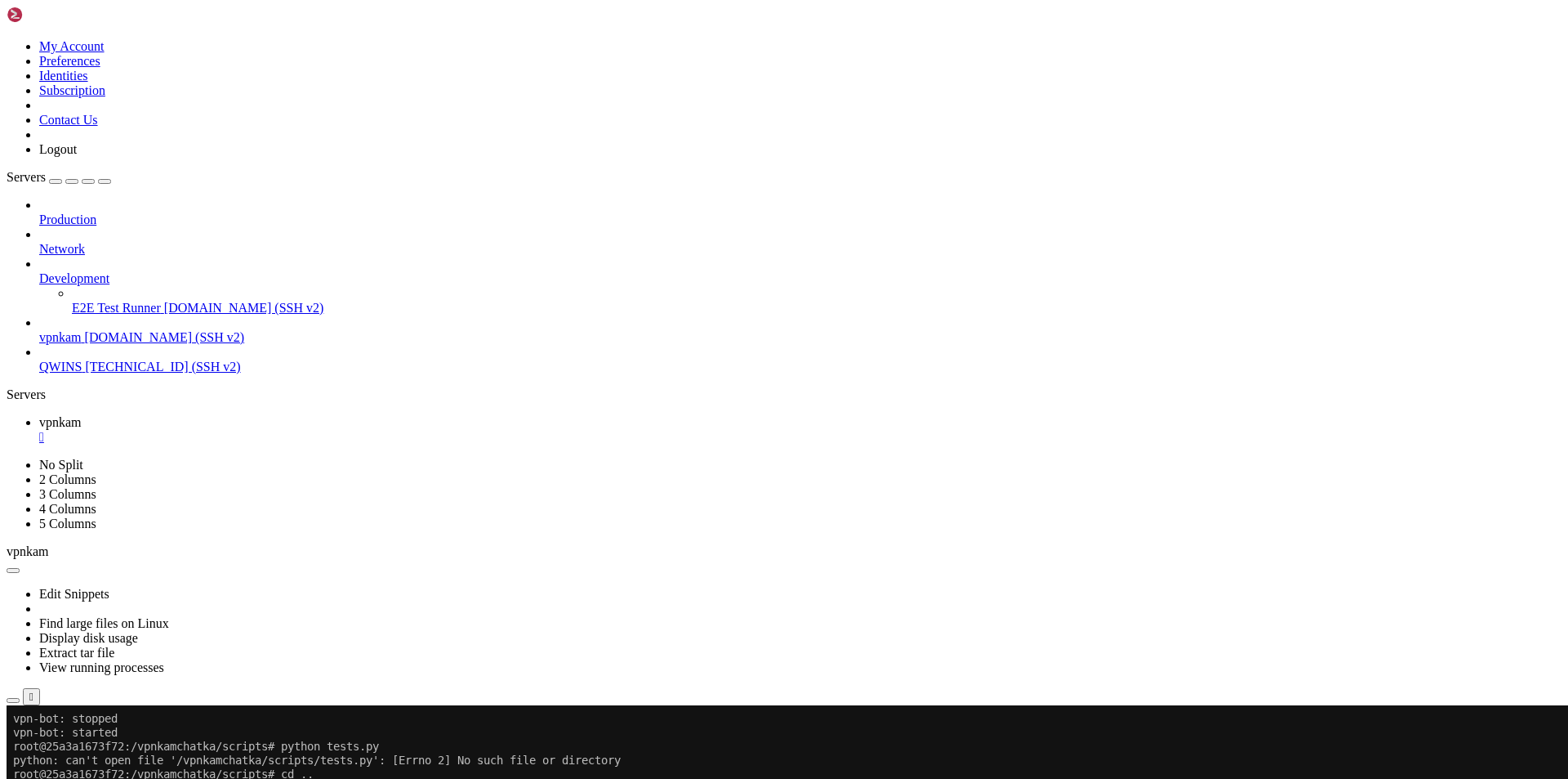
scroll to position [16458, 0]
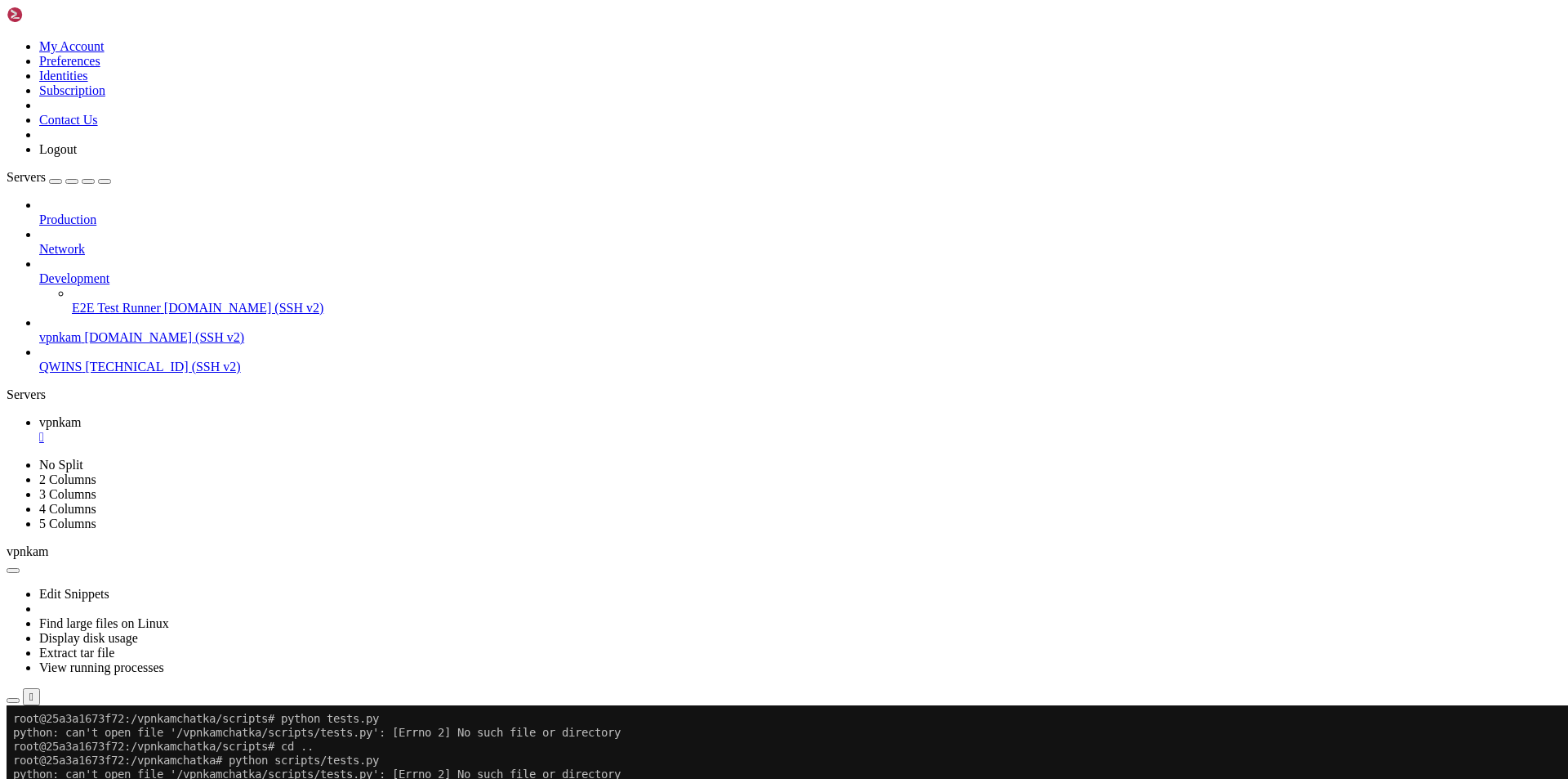
drag, startPoint x: 12, startPoint y: 1357, endPoint x: 710, endPoint y: 1371, distance: 698.1
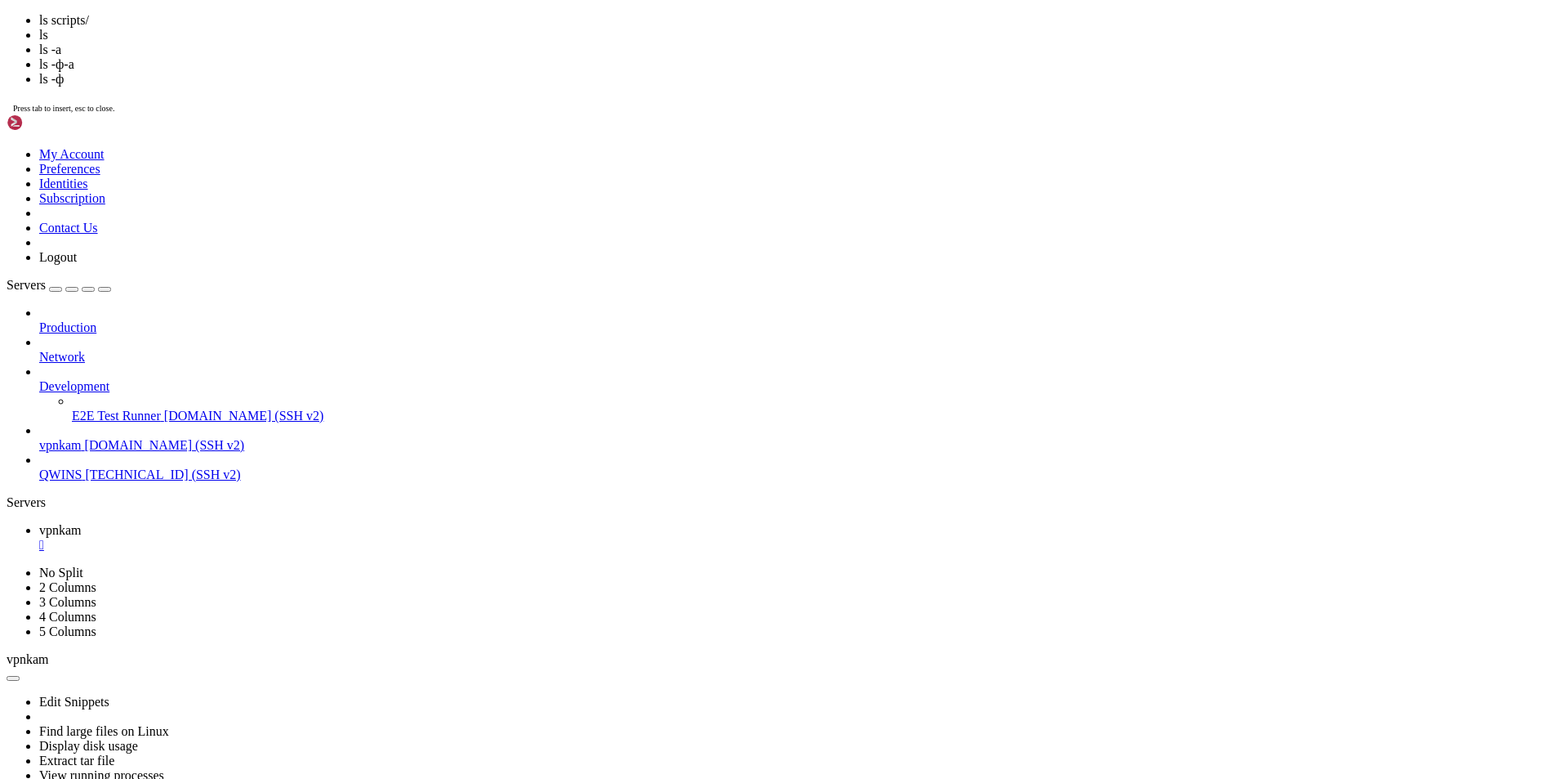
scroll to position [17098, 0]
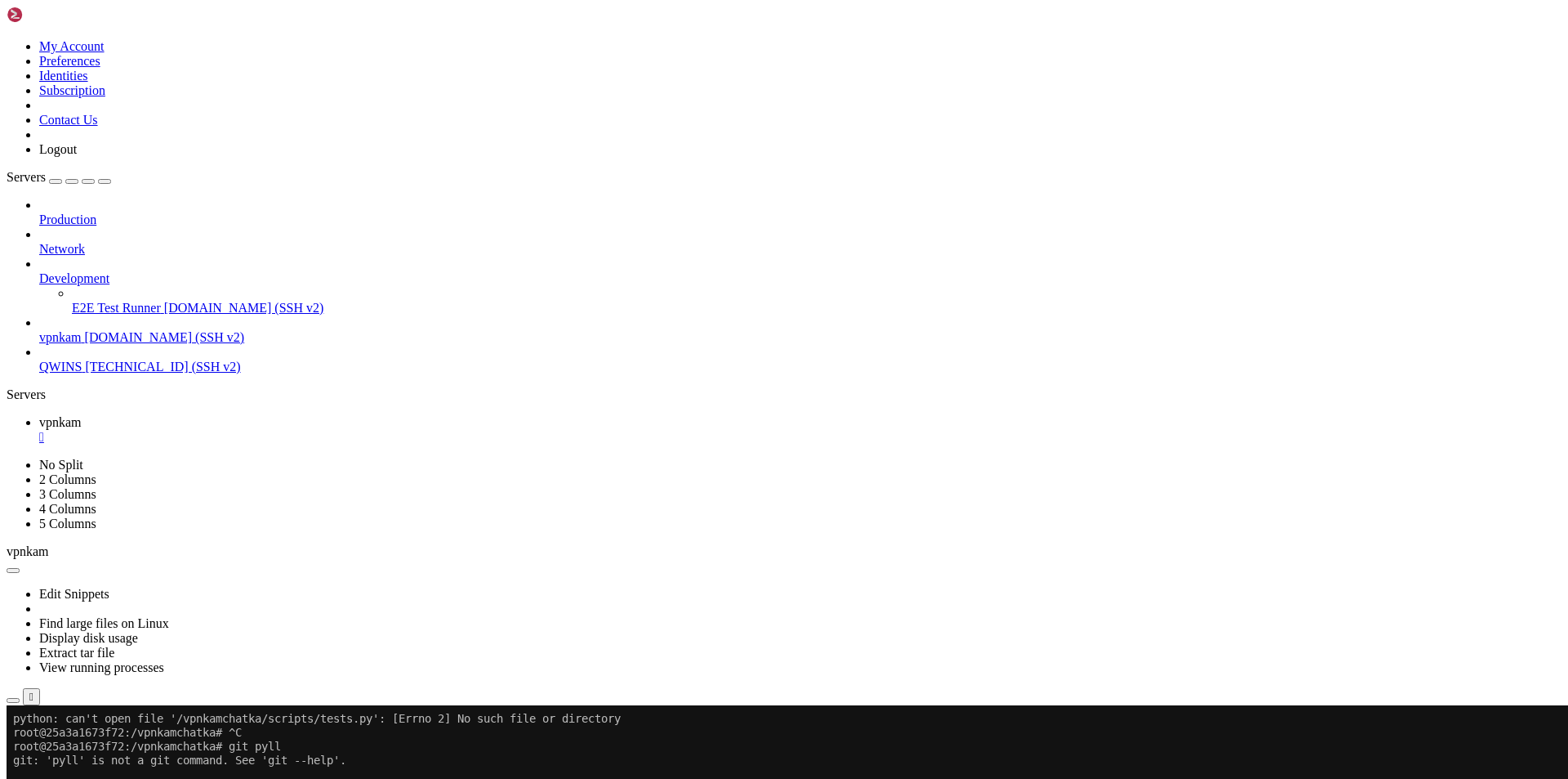
drag, startPoint x: 241, startPoint y: 1376, endPoint x: 16, endPoint y: 1244, distance: 260.9
copy div "root@25a3a1673f72:/vpnkamchatka/vpnkamchatka# cd .. root@25a3a1673f72:/vpnkamch…"
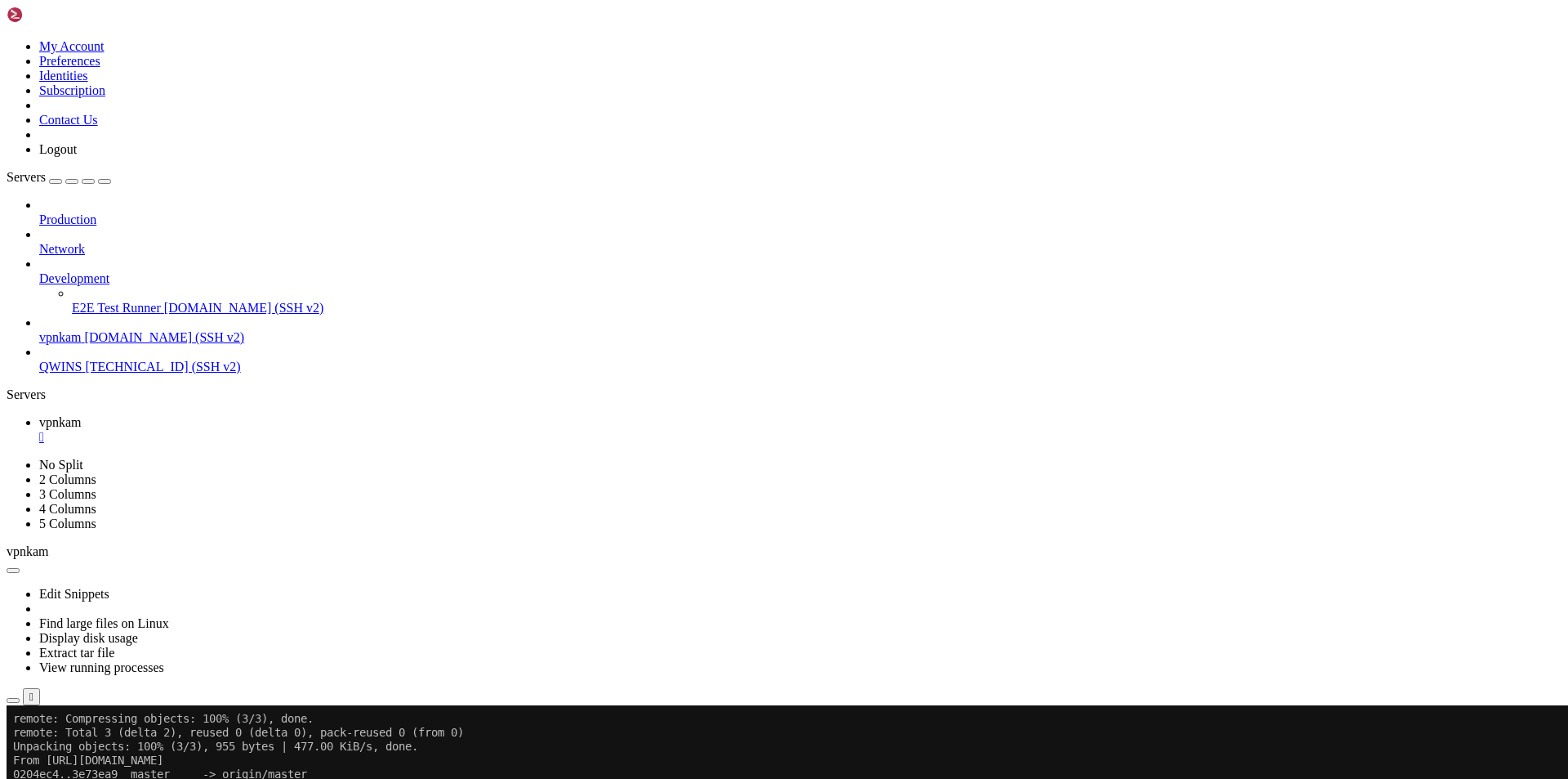
drag, startPoint x: 14, startPoint y: 1079, endPoint x: 361, endPoint y: 1355, distance: 443.4
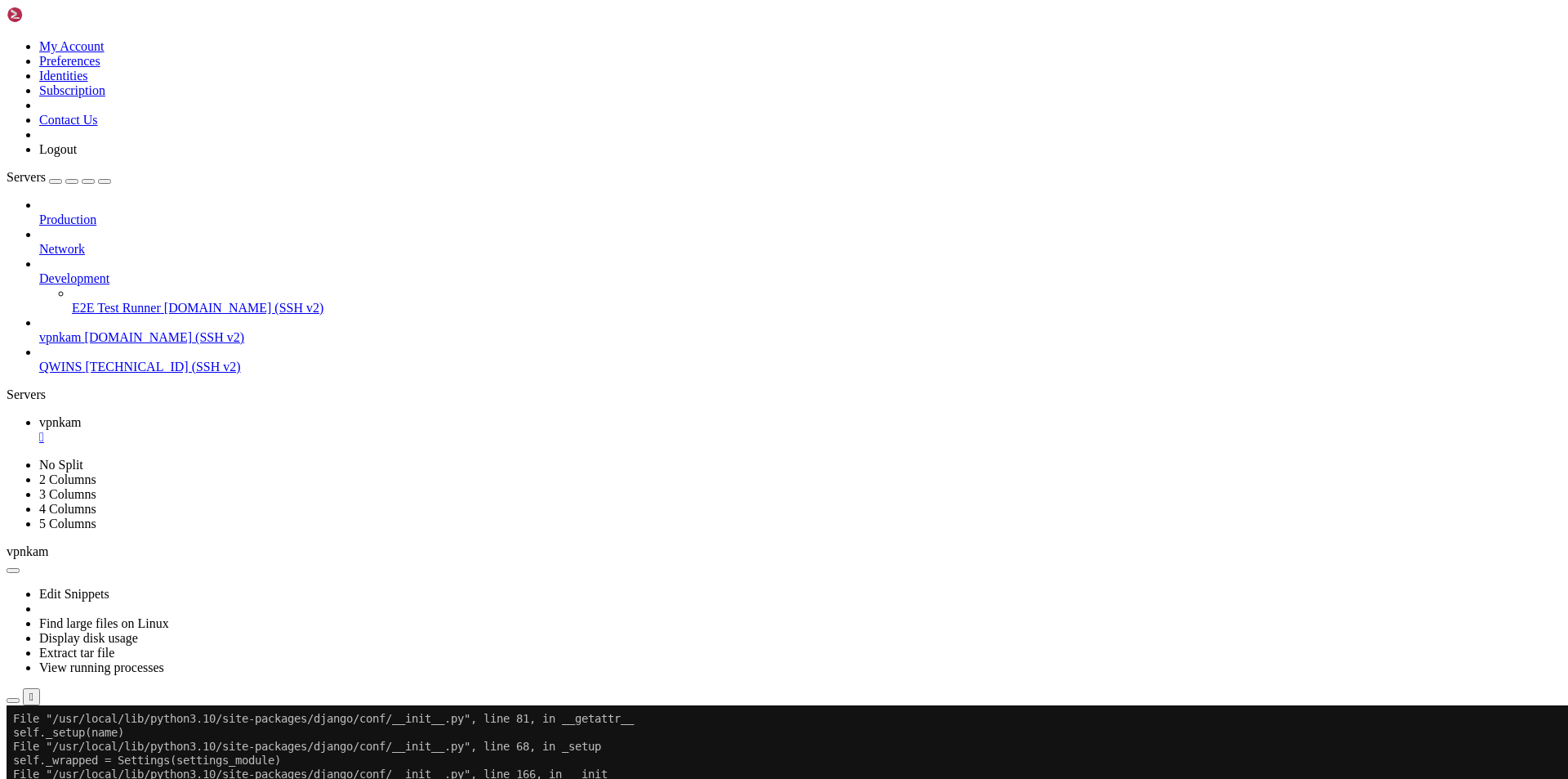
scroll to position [18153, 0]
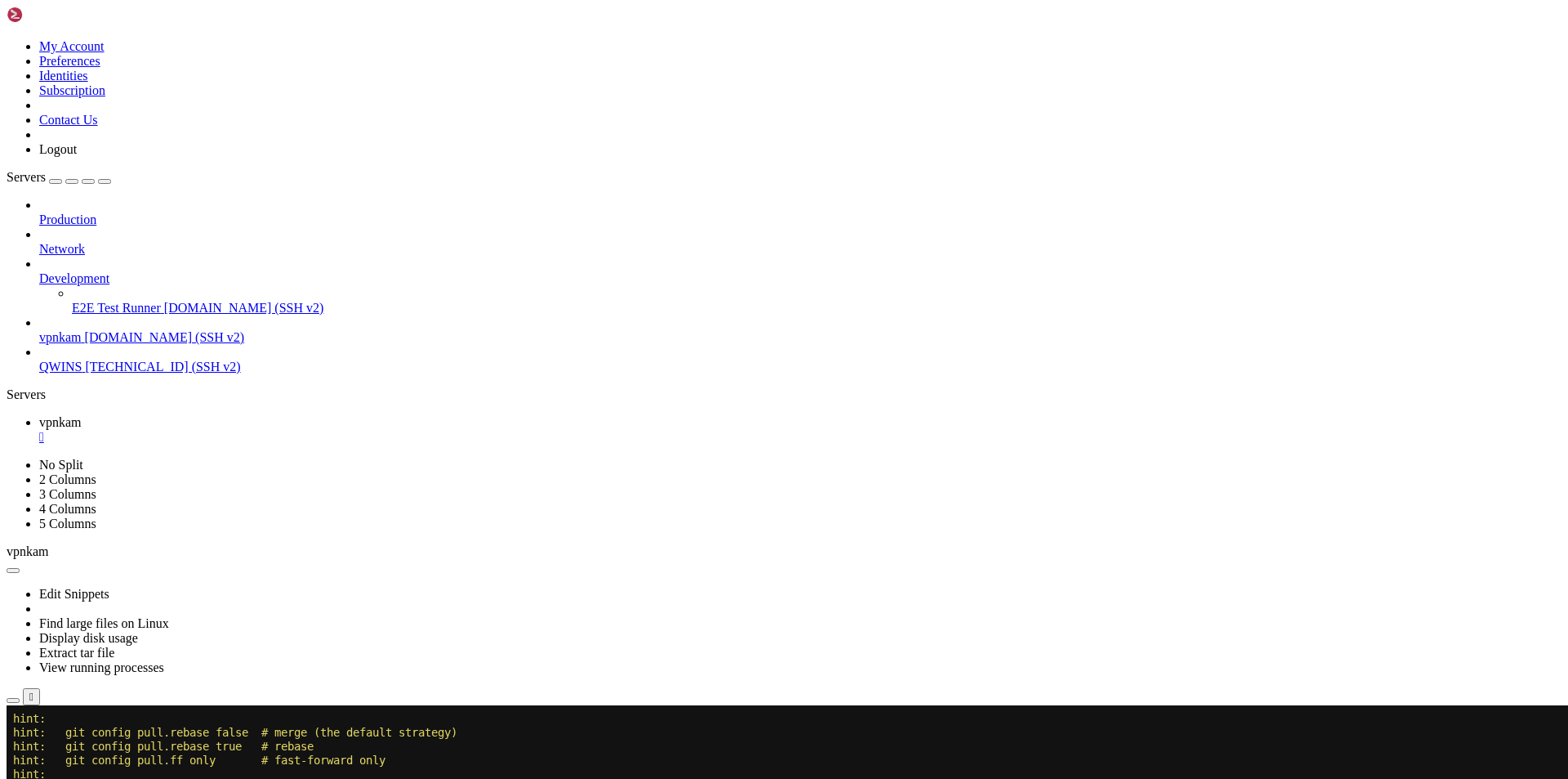
drag, startPoint x: 259, startPoint y: 1375, endPoint x: 13, endPoint y: 1078, distance: 385.6
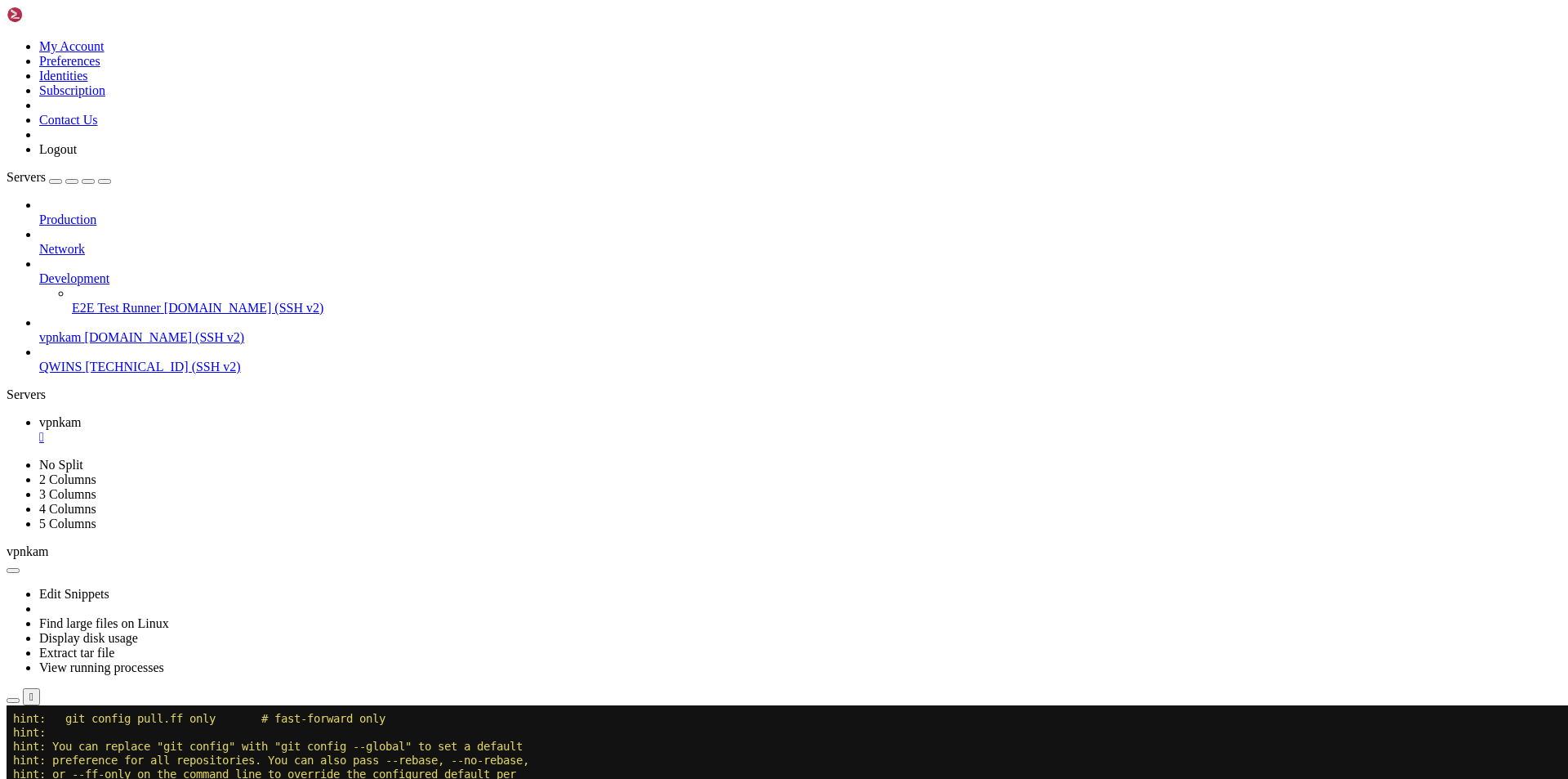
scroll to position [18195, 0]
drag, startPoint x: 554, startPoint y: 1301, endPoint x: 12, endPoint y: 1039, distance: 602.0
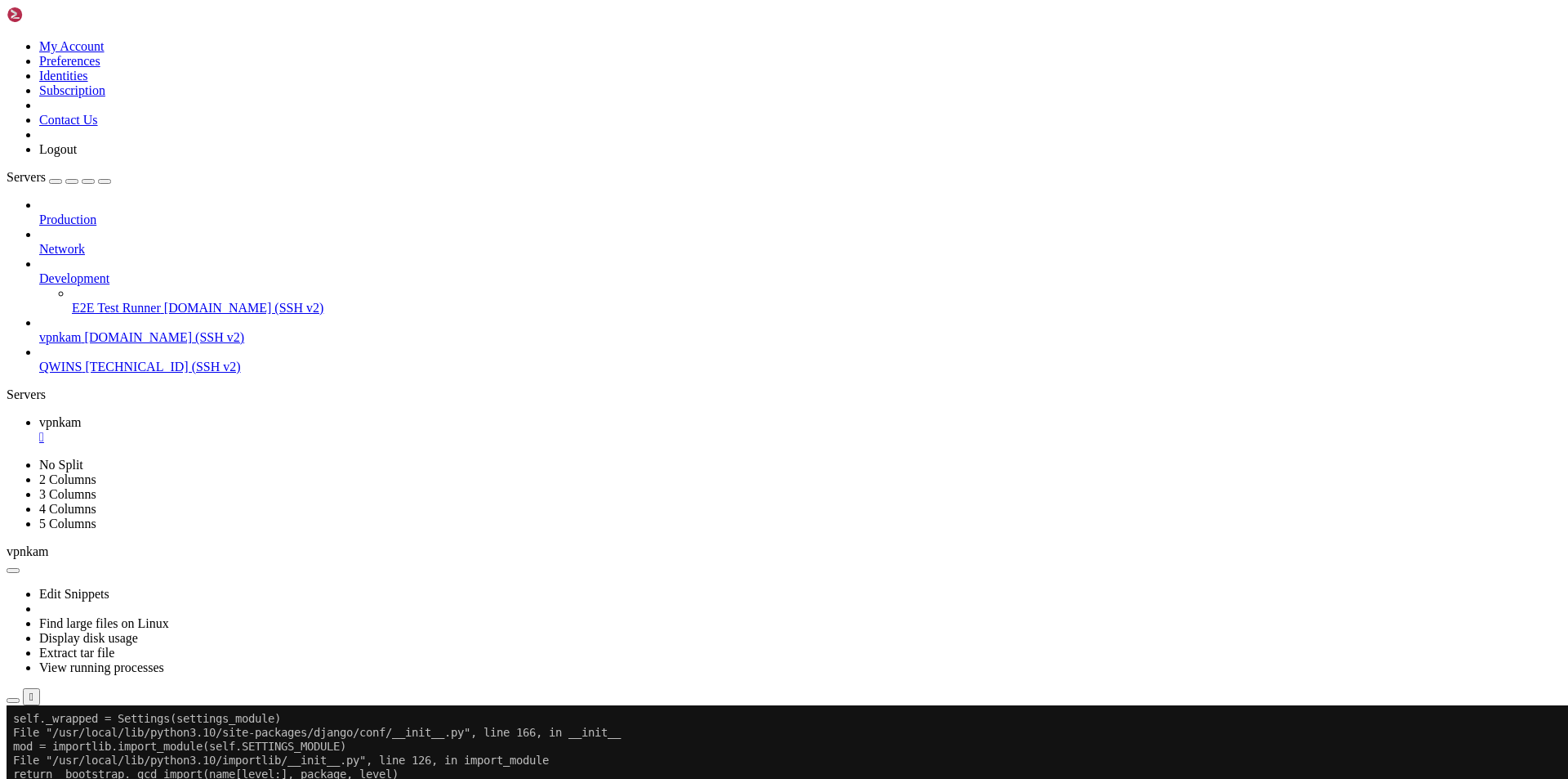
scroll to position [18625, 0]
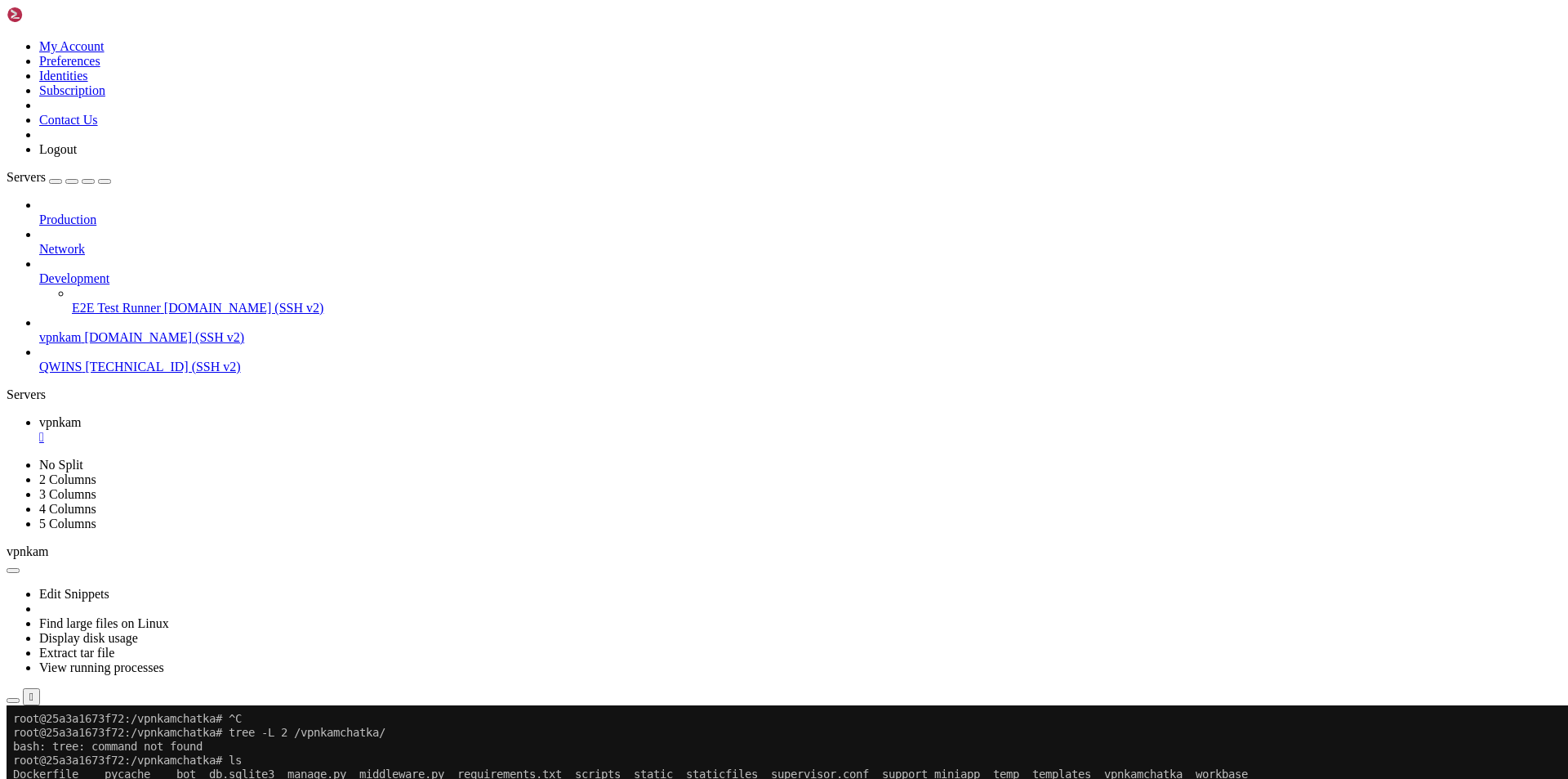
scroll to position [18819, 0]
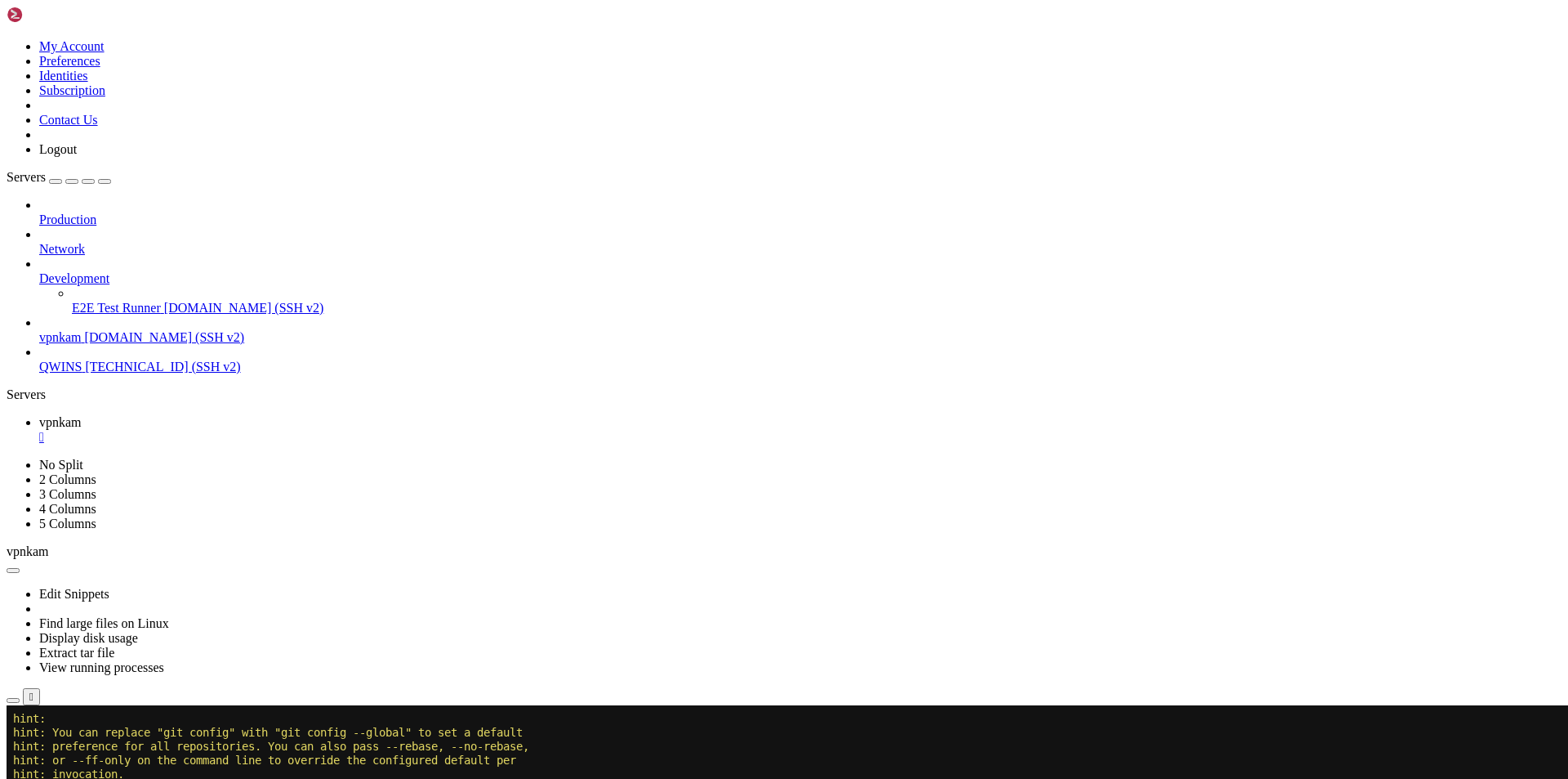
scroll to position [19390, 0]
click at [13, 705] on div at bounding box center [9, 705] width 6 height 0
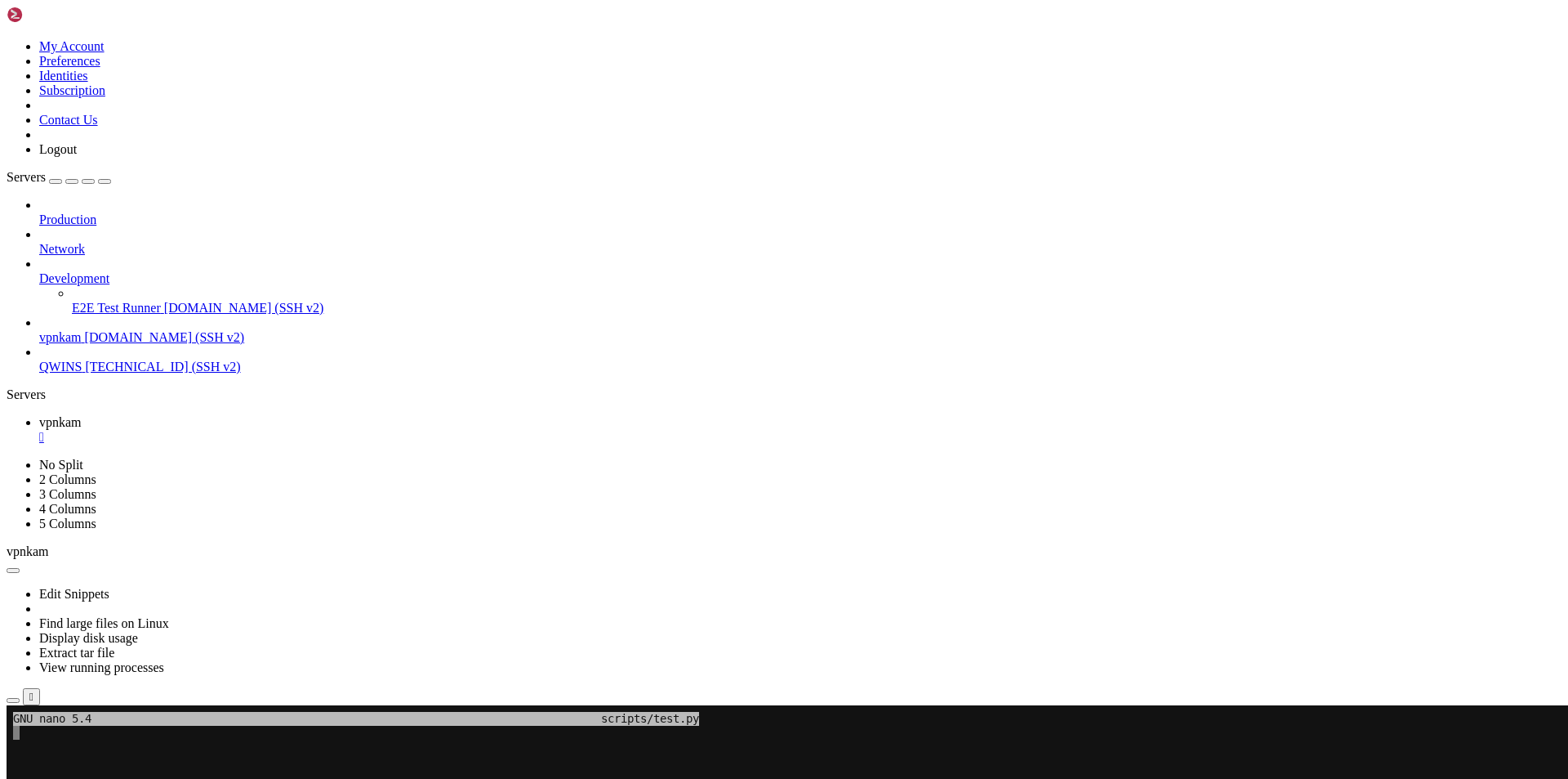
scroll to position [16, 4]
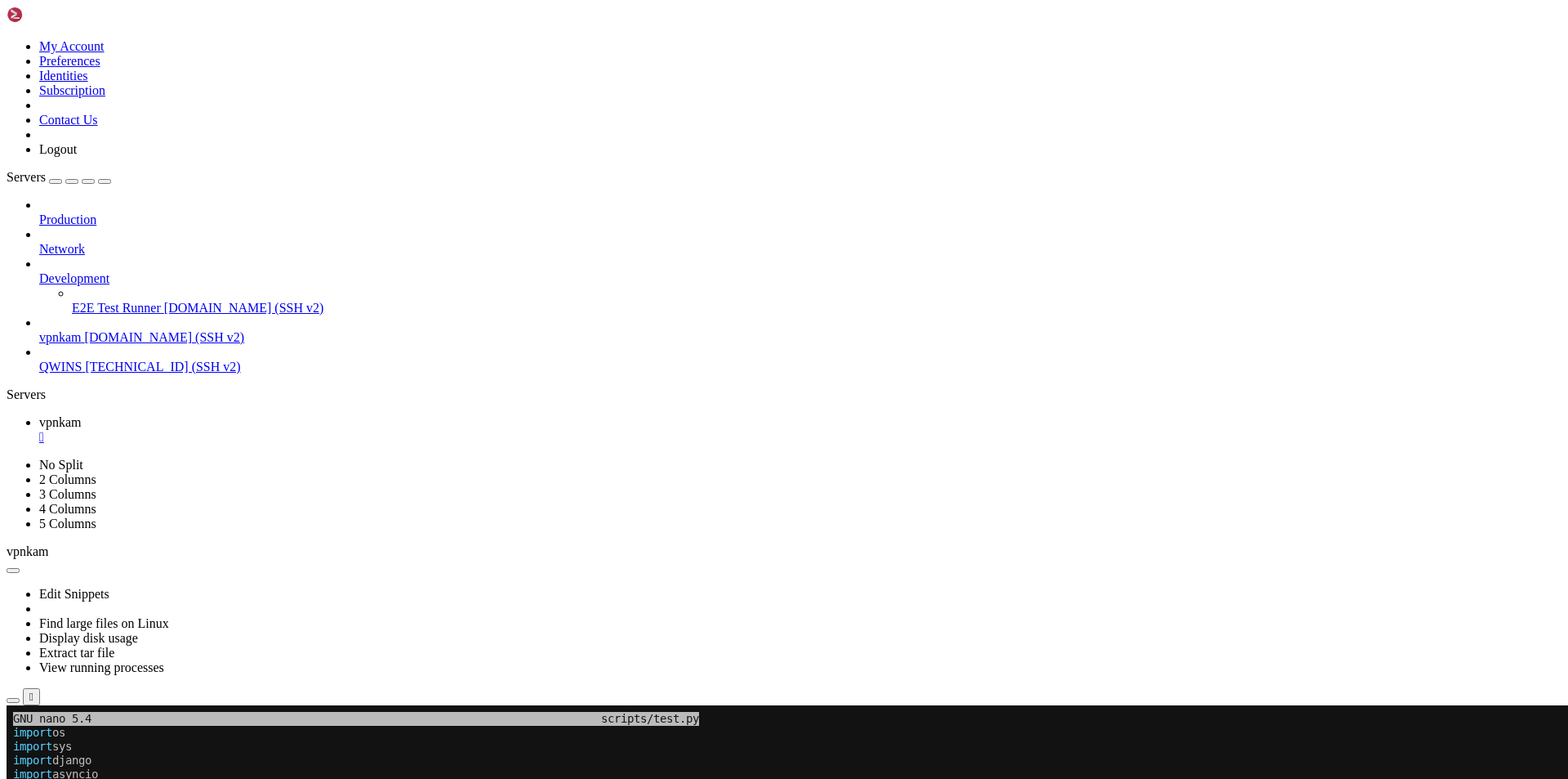
scroll to position [20140, 0]
drag, startPoint x: 175, startPoint y: 1121, endPoint x: 210, endPoint y: 807, distance: 315.9
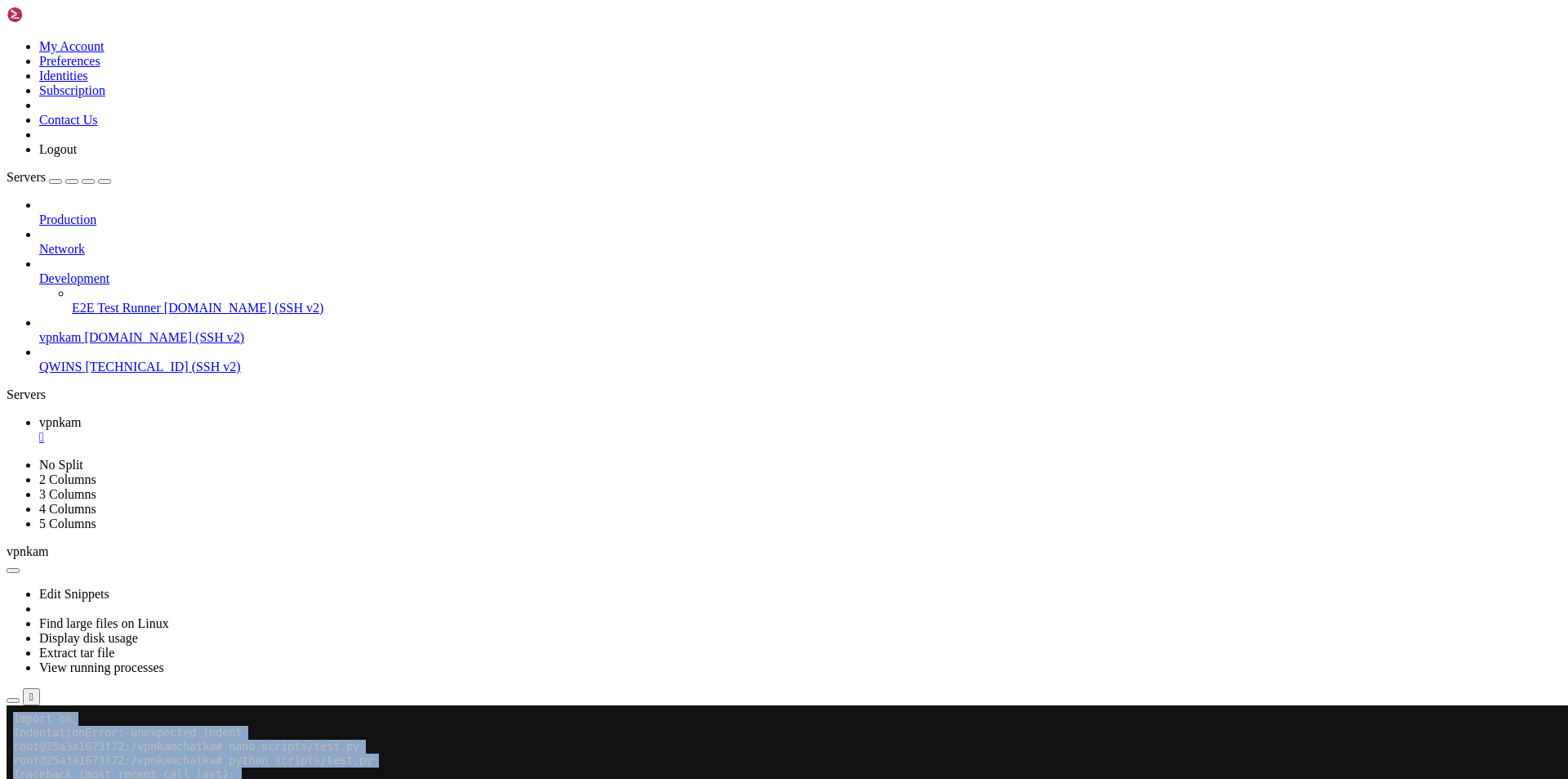
drag, startPoint x: 29, startPoint y: 1269, endPoint x: 258, endPoint y: 1318, distance: 234.2
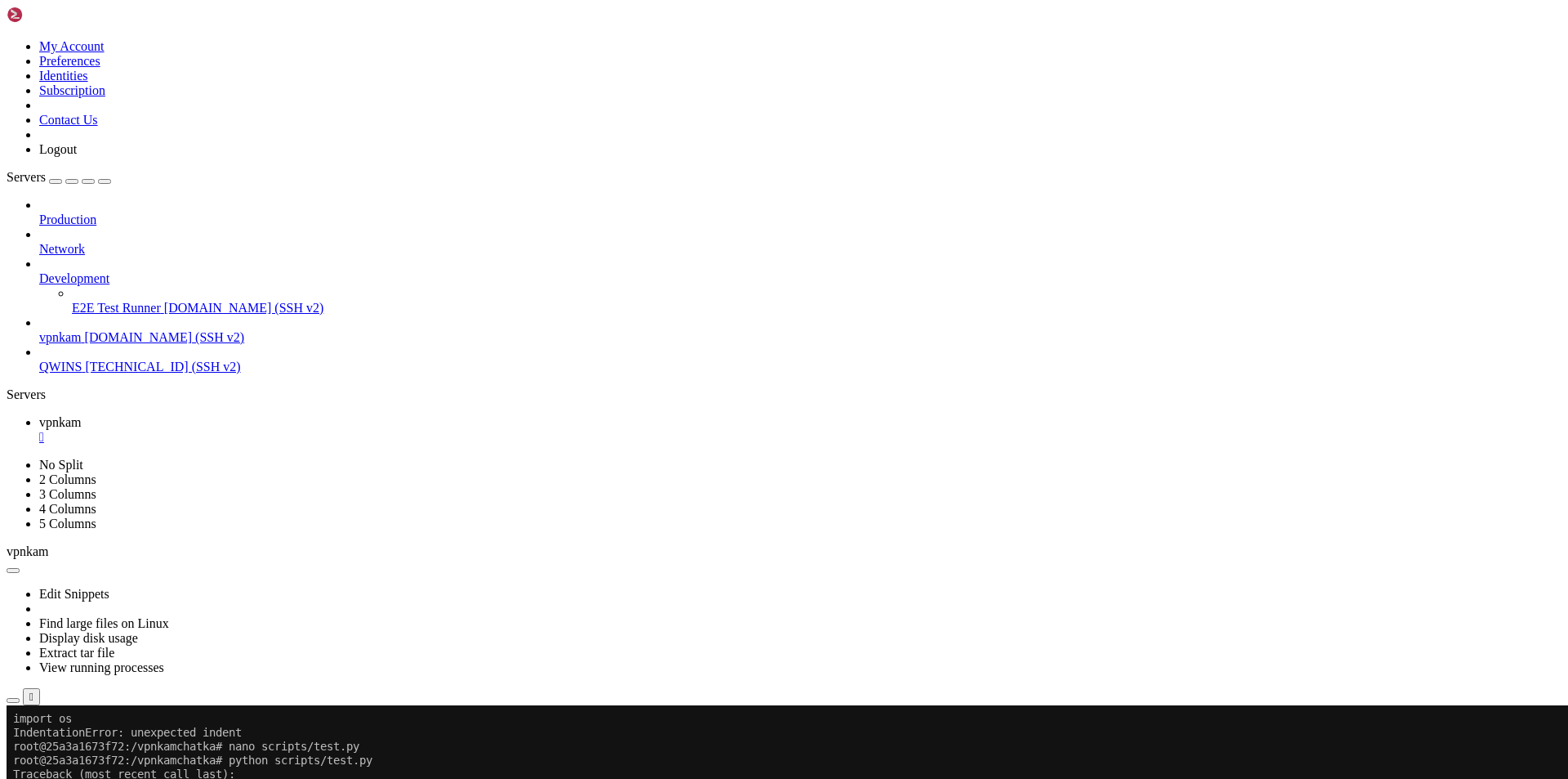
drag, startPoint x: 17, startPoint y: 1261, endPoint x: 79, endPoint y: 1277, distance: 64.0
drag, startPoint x: 16, startPoint y: 1261, endPoint x: 320, endPoint y: 1342, distance: 314.6
copy div "root@25a3a1673f72:/vpnkamchatka# python scripts/test.py Traceback (most recent …"
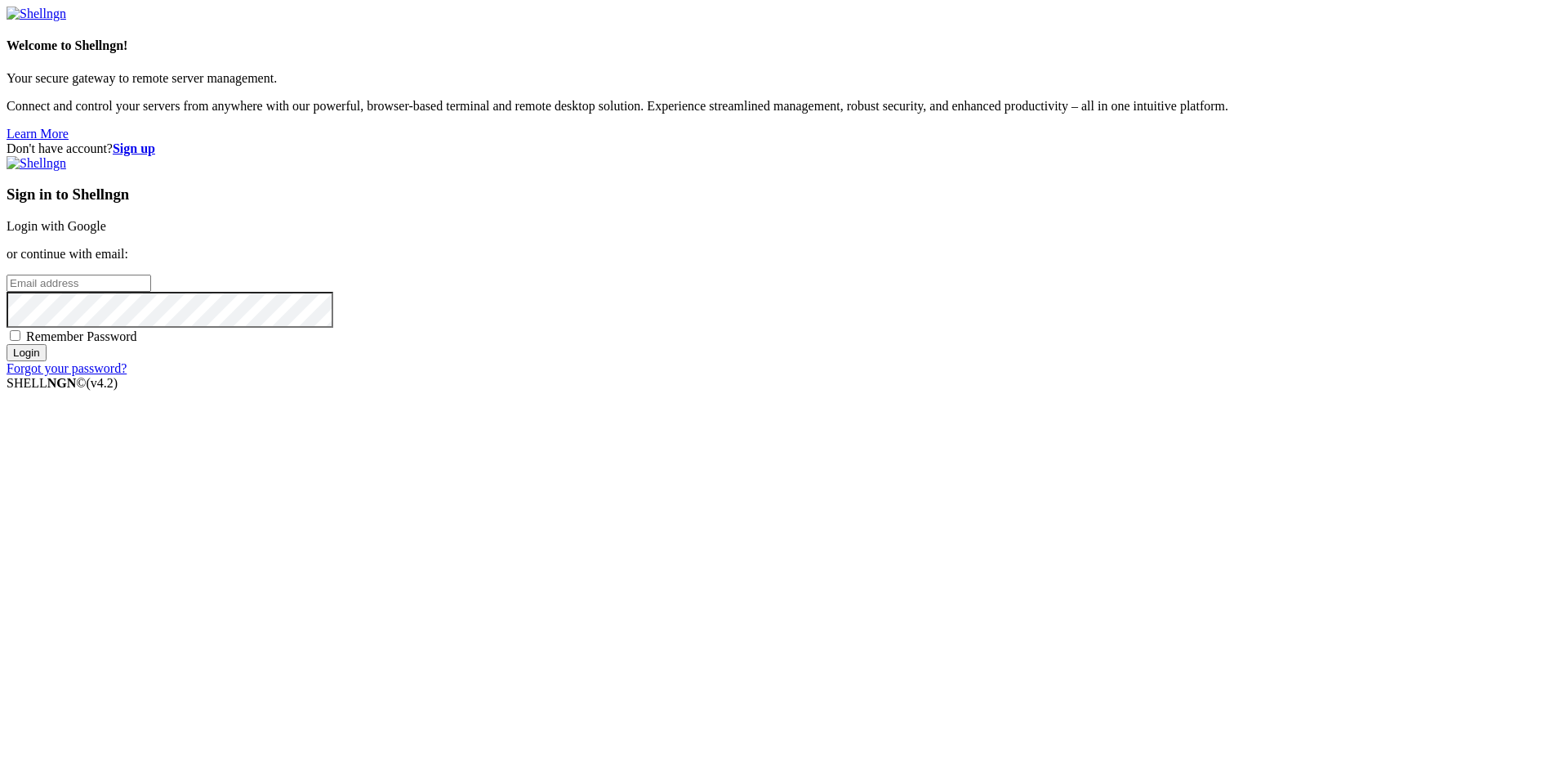
click at [106, 233] on link "Login with Google" at bounding box center [56, 226] width 99 height 14
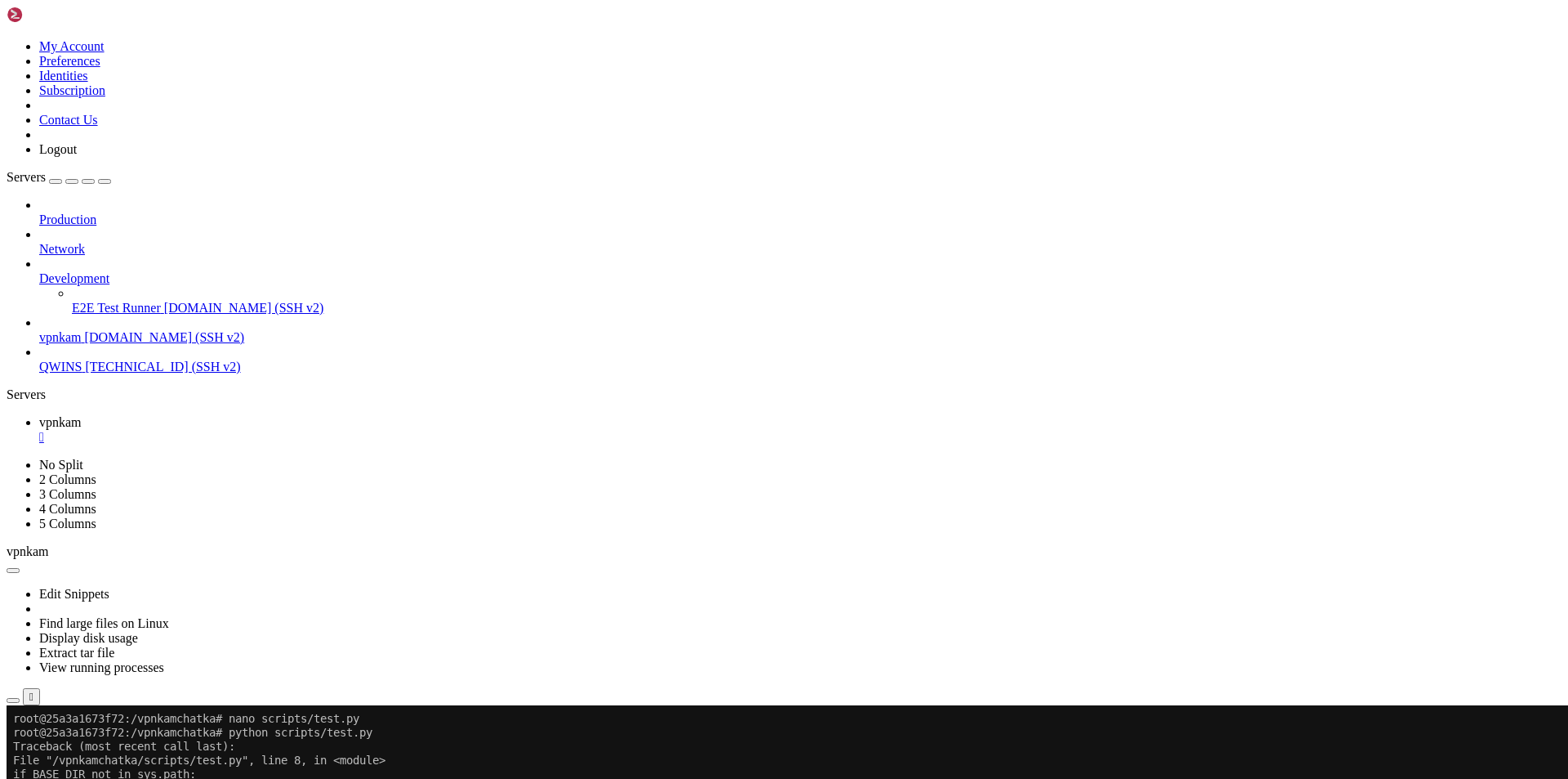
scroll to position [20501, 0]
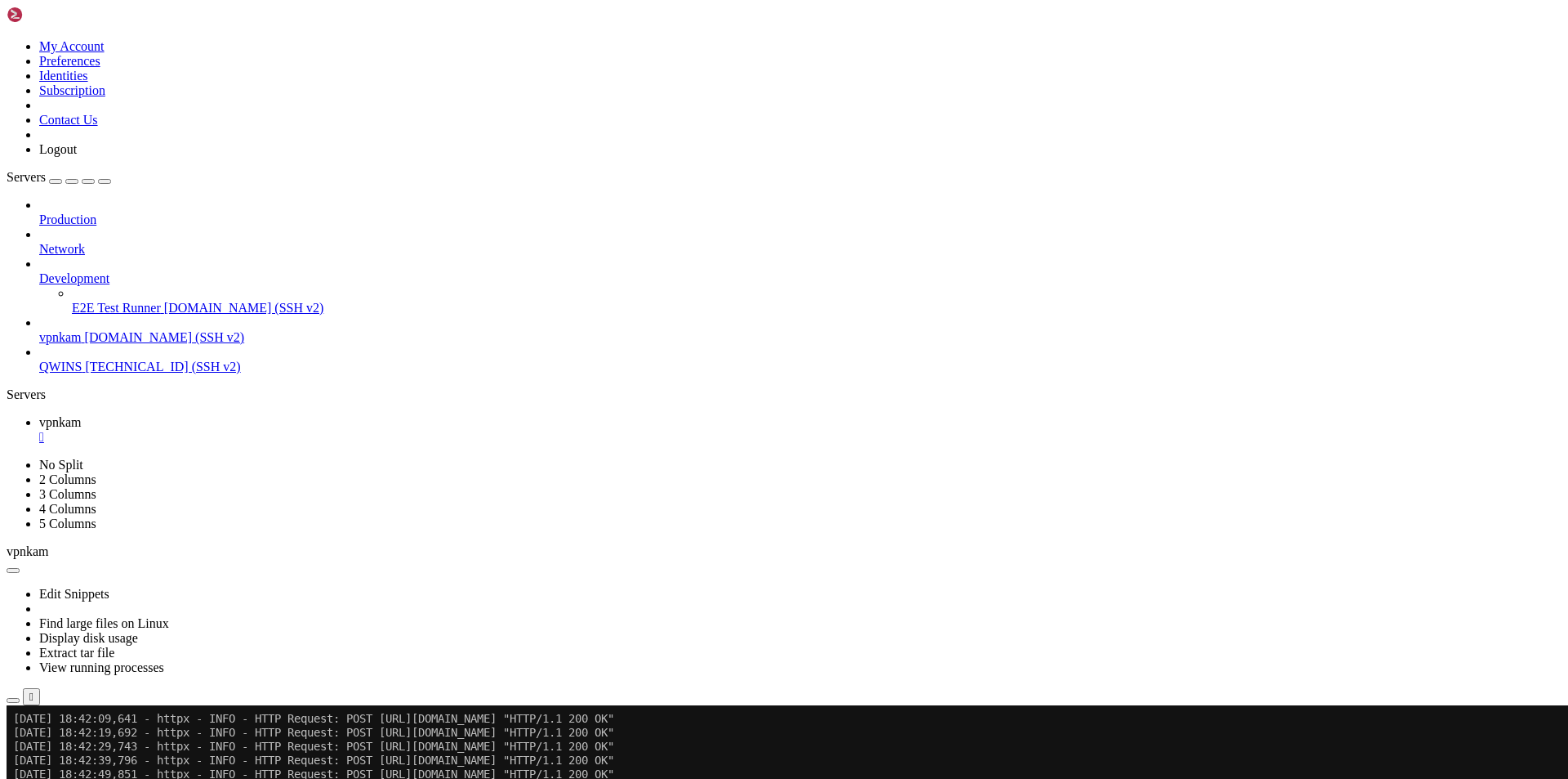
scroll to position [25056, 0]
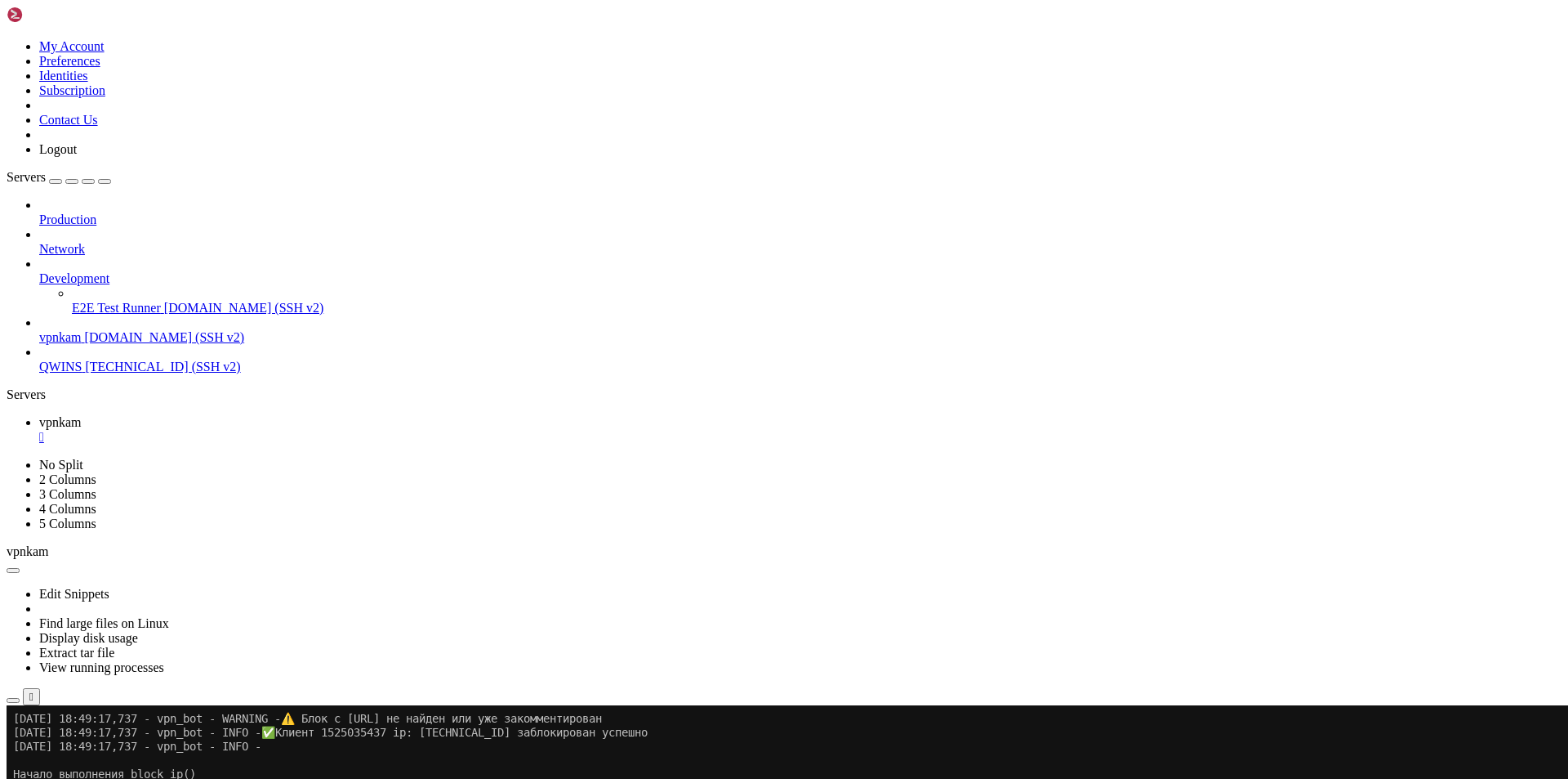
scroll to position [26667, 0]
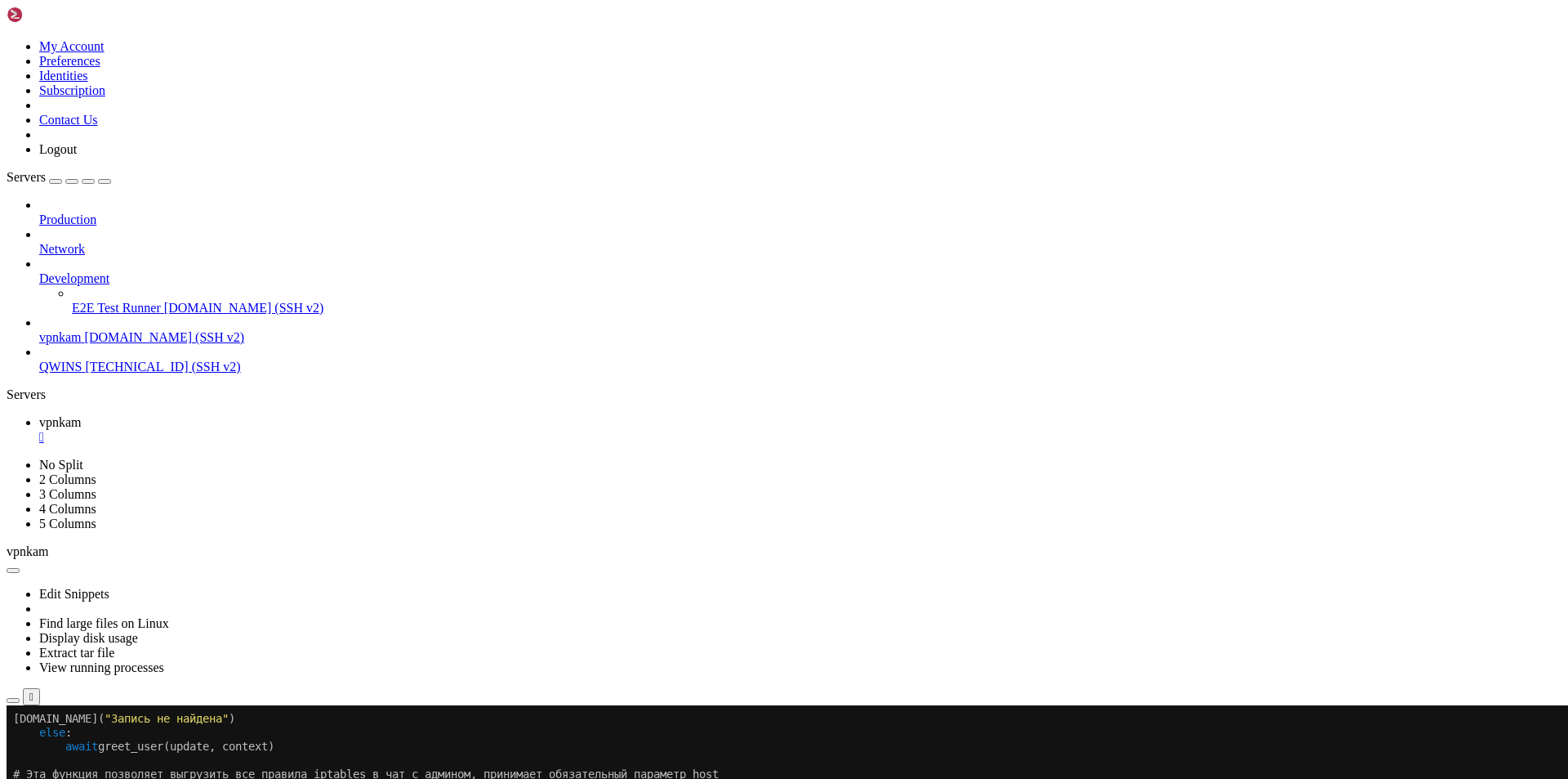
scroll to position [36572, 0]
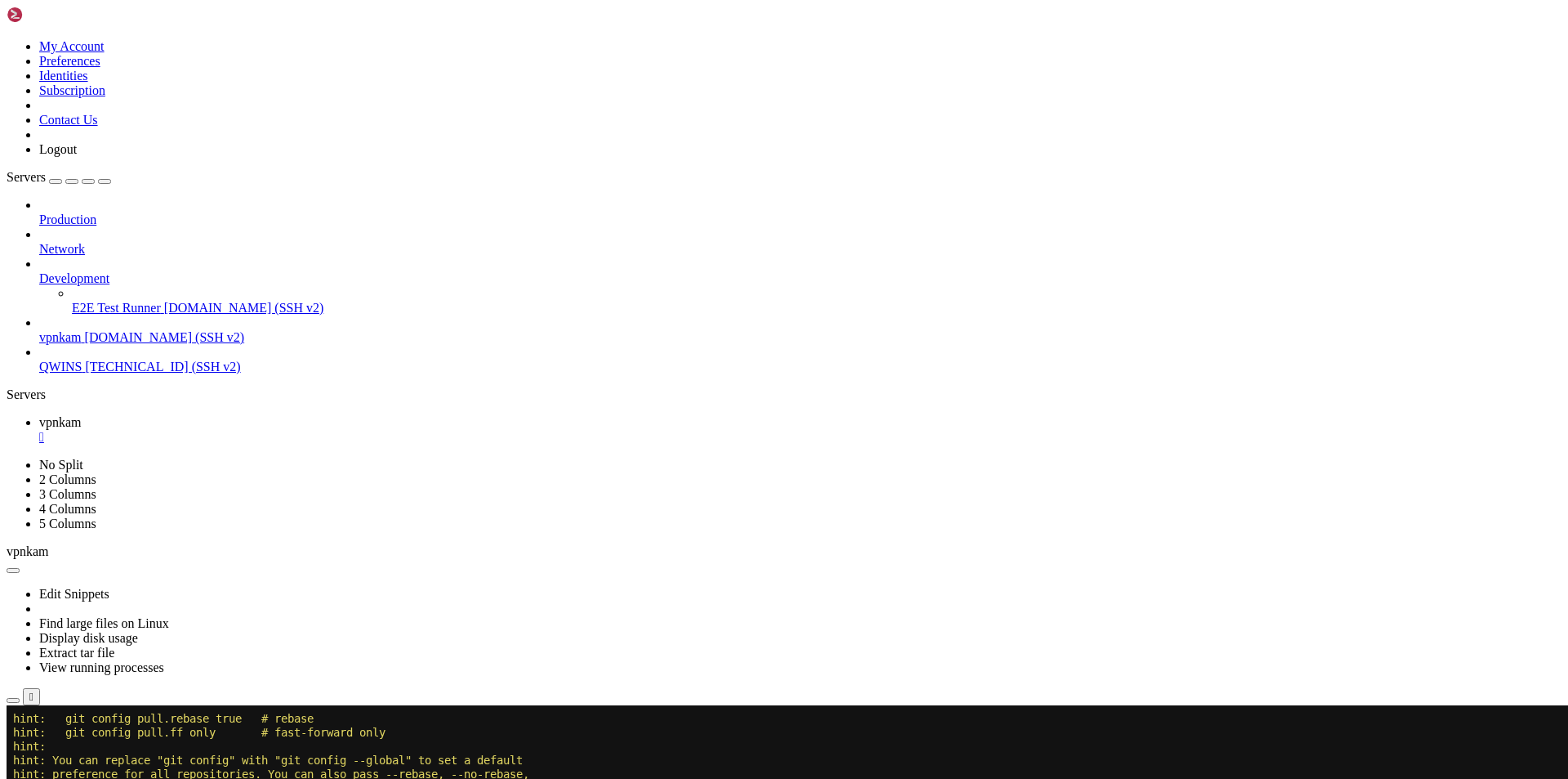
scroll to position [44348, 0]
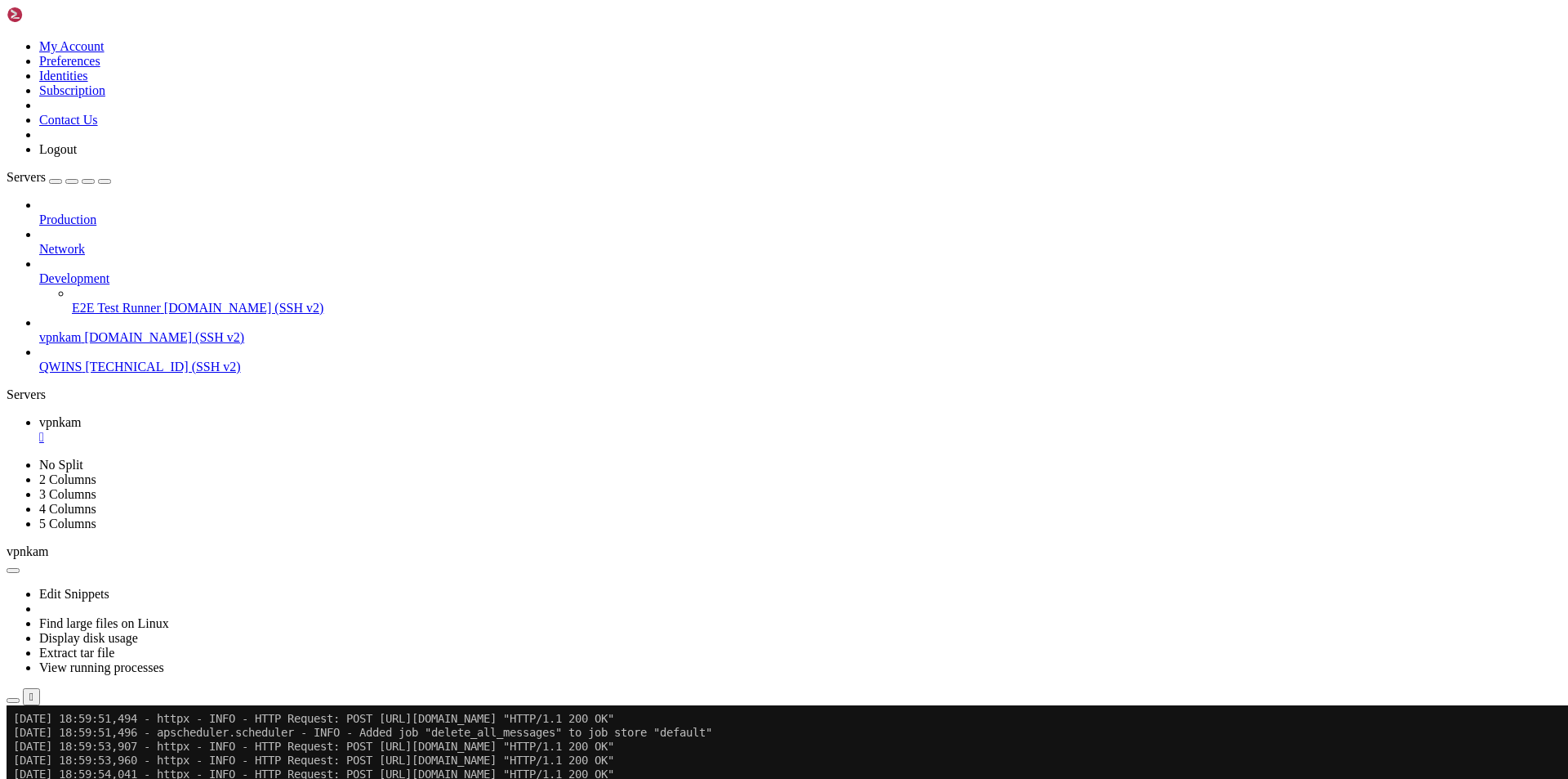
scroll to position [46585, 0]
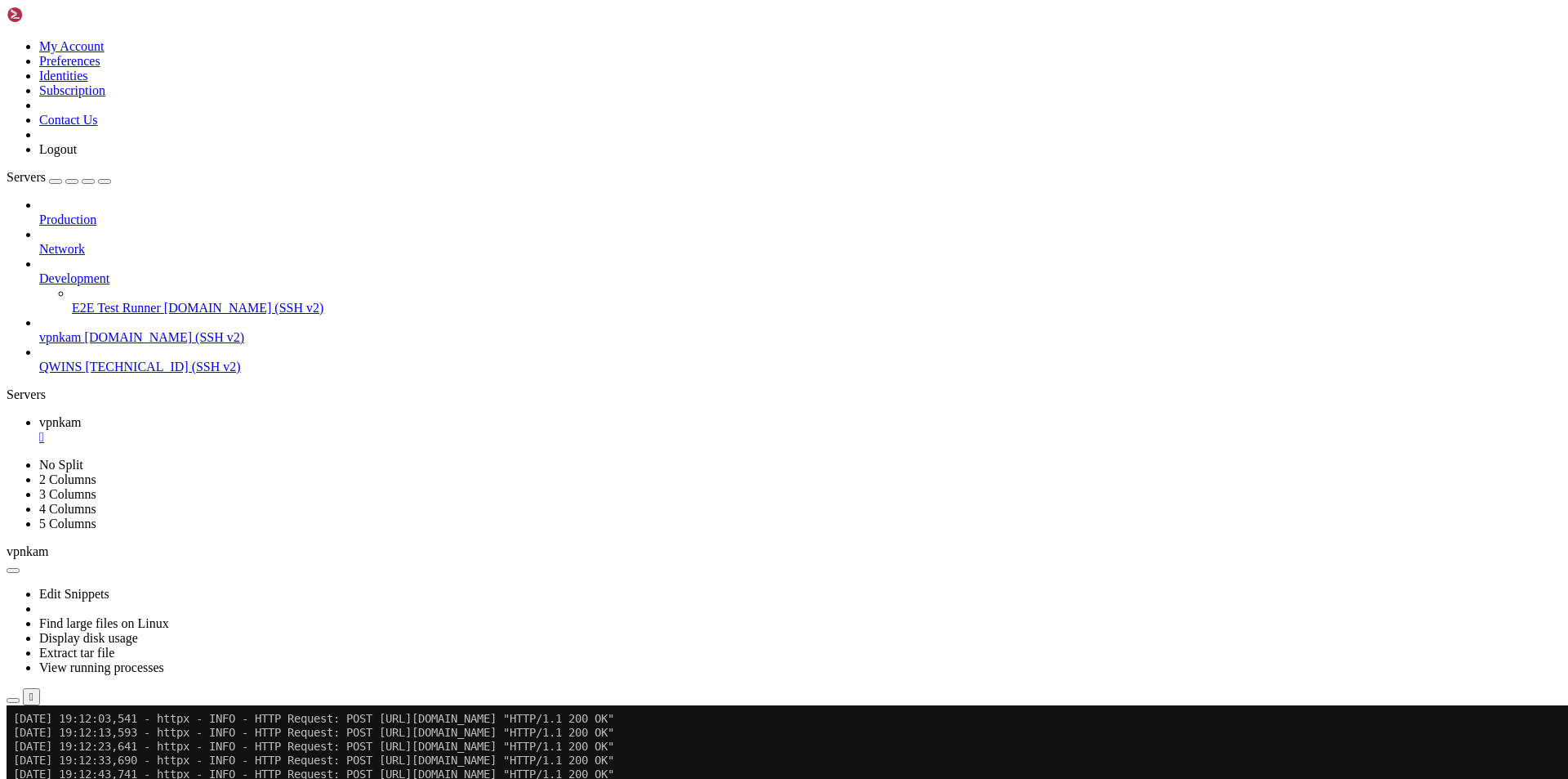
scroll to position [50904, 0]
drag, startPoint x: 304, startPoint y: 1368, endPoint x: 17, endPoint y: 1448, distance: 297.9
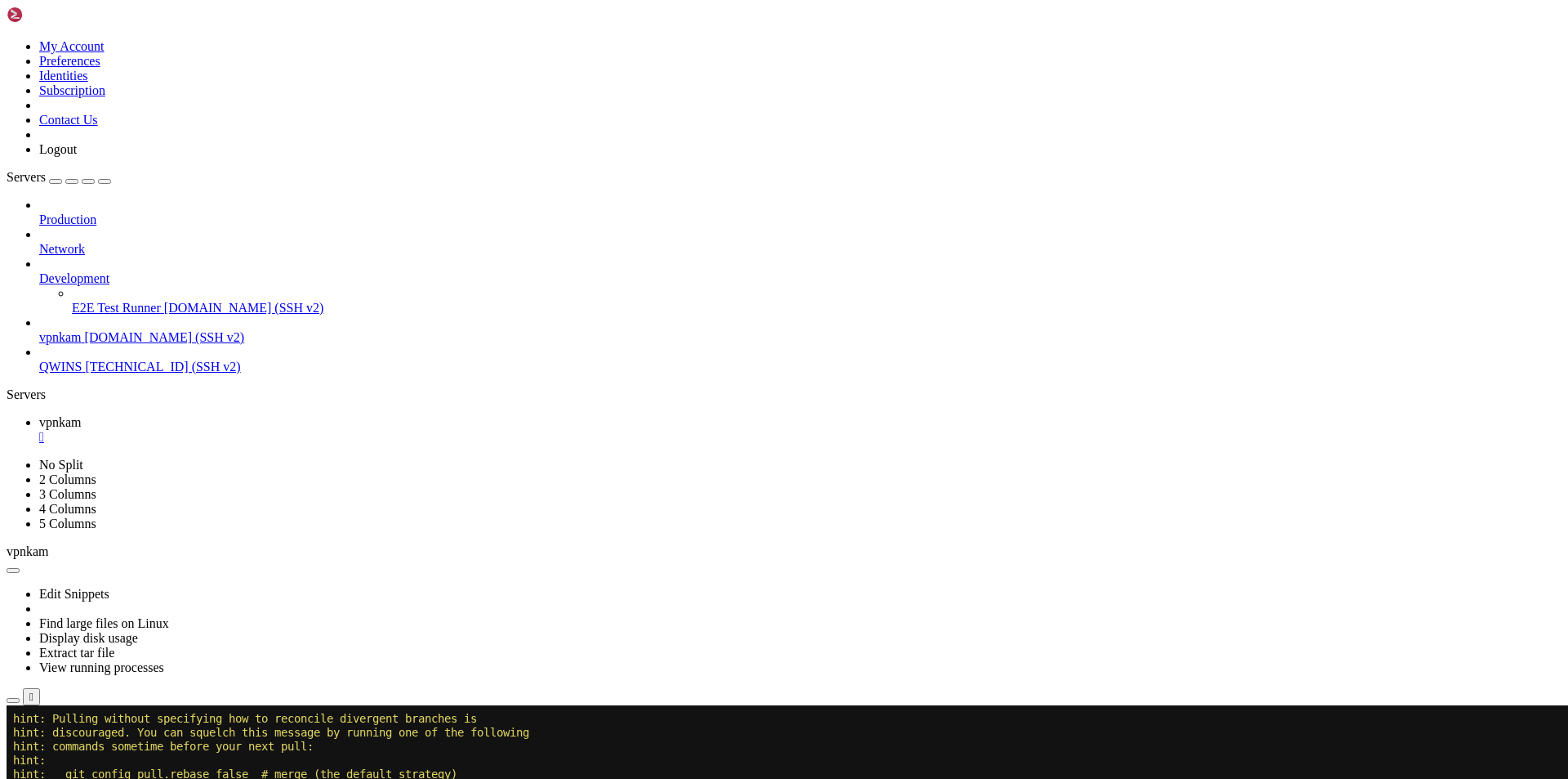
scroll to position [51627, 0]
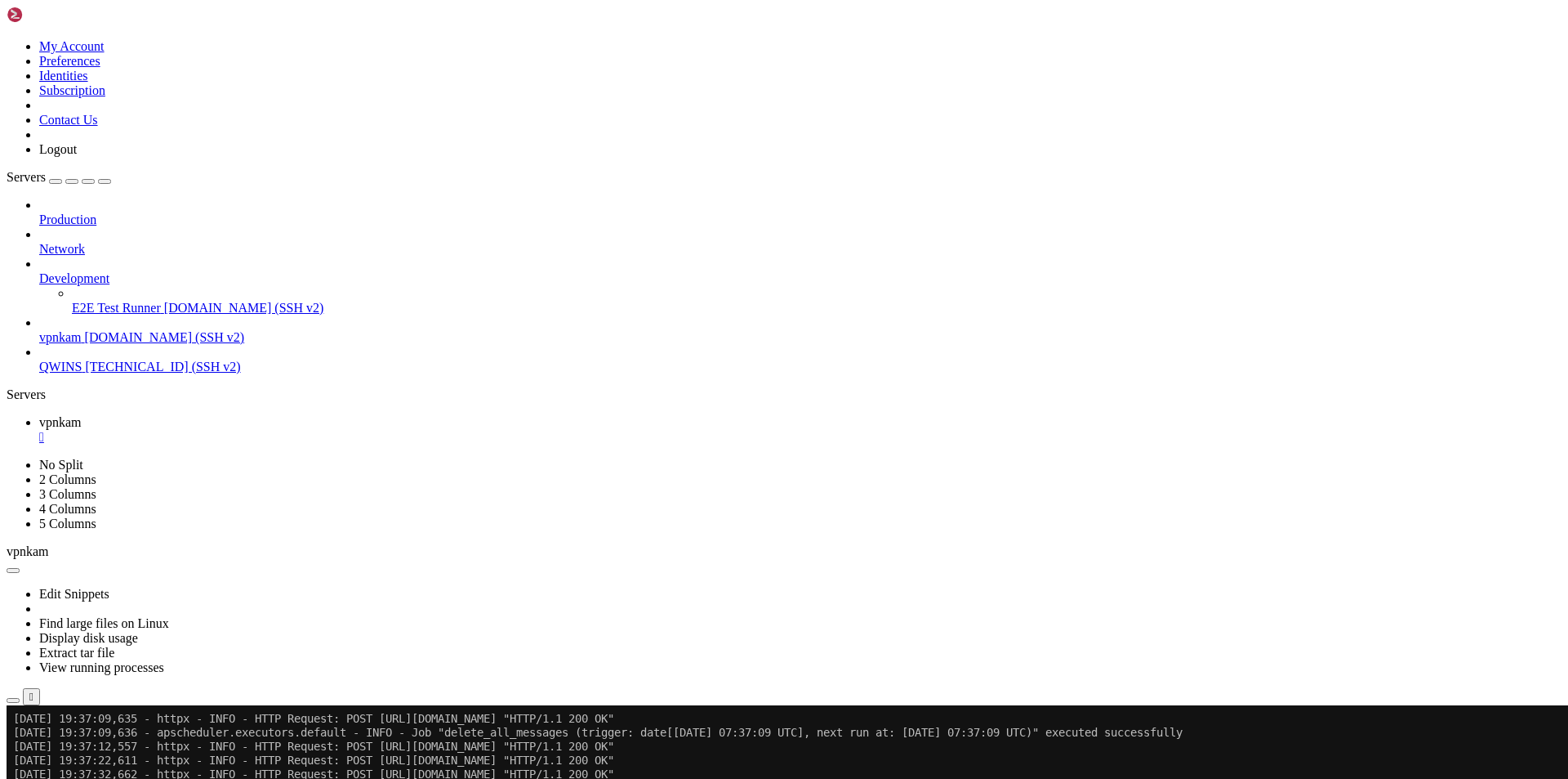
scroll to position [52585, 0]
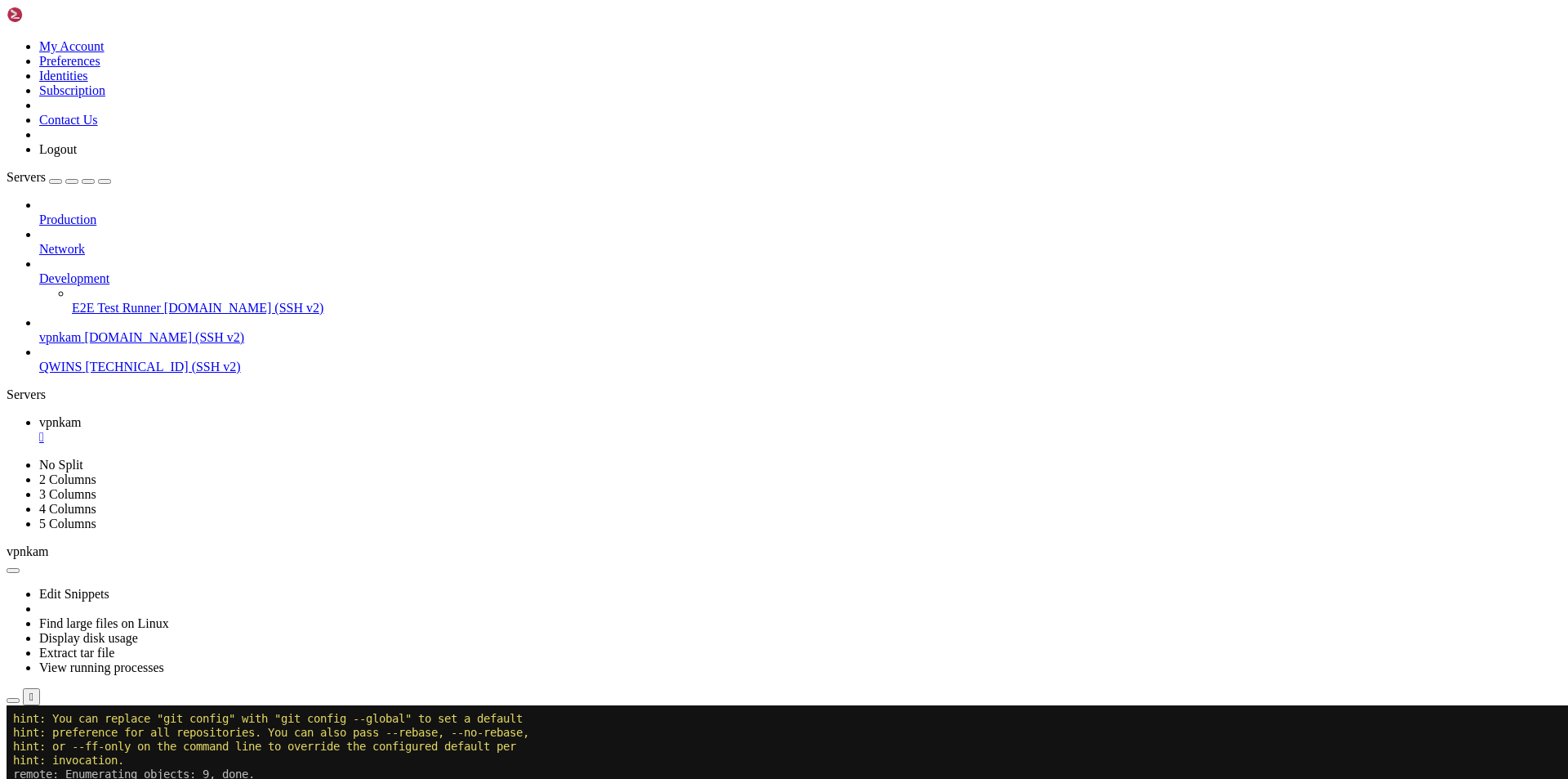
scroll to position [53404, 0]
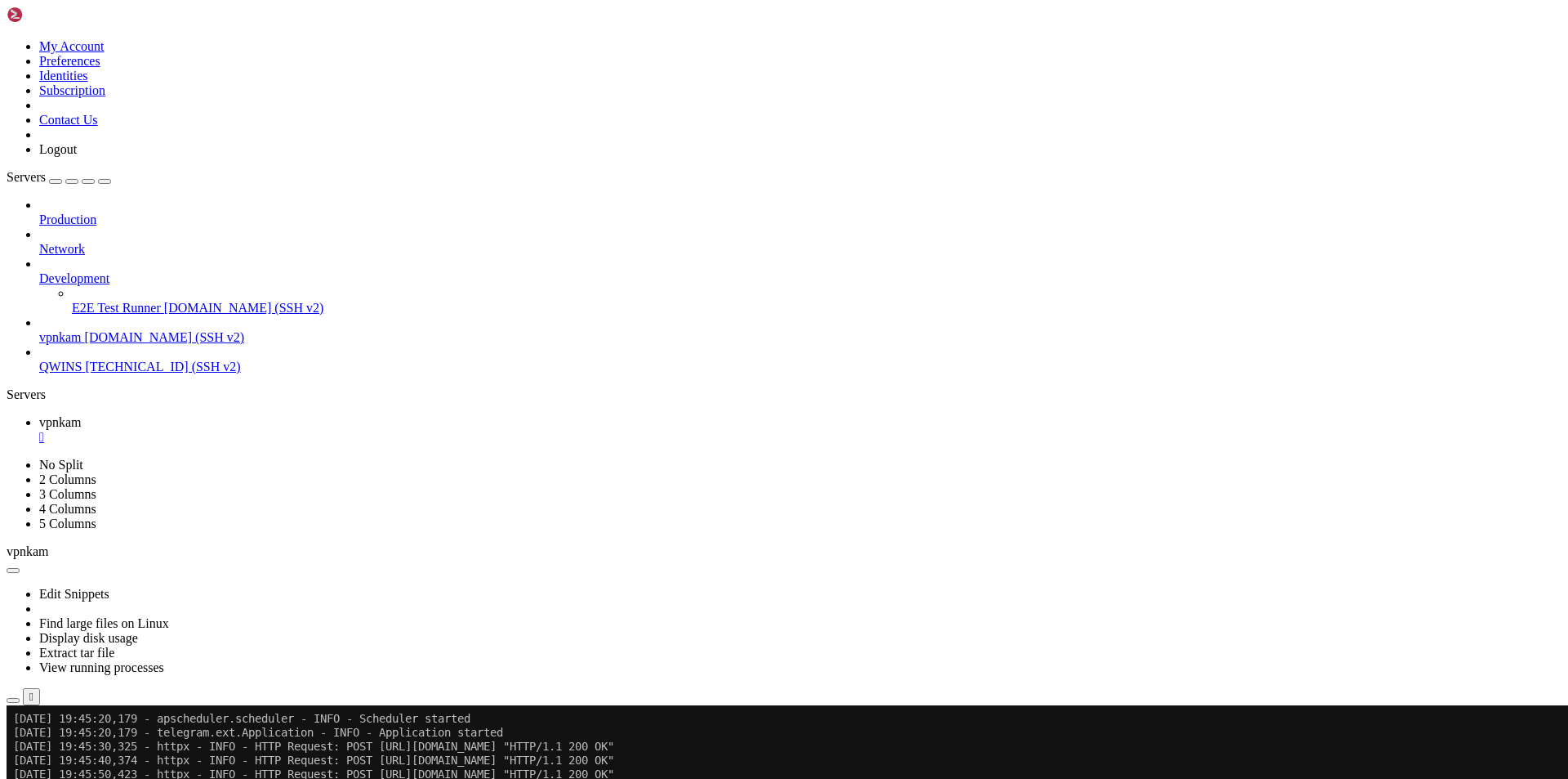
scroll to position [53807, 0]
drag, startPoint x: 323, startPoint y: 1269, endPoint x: 562, endPoint y: 1326, distance: 245.7
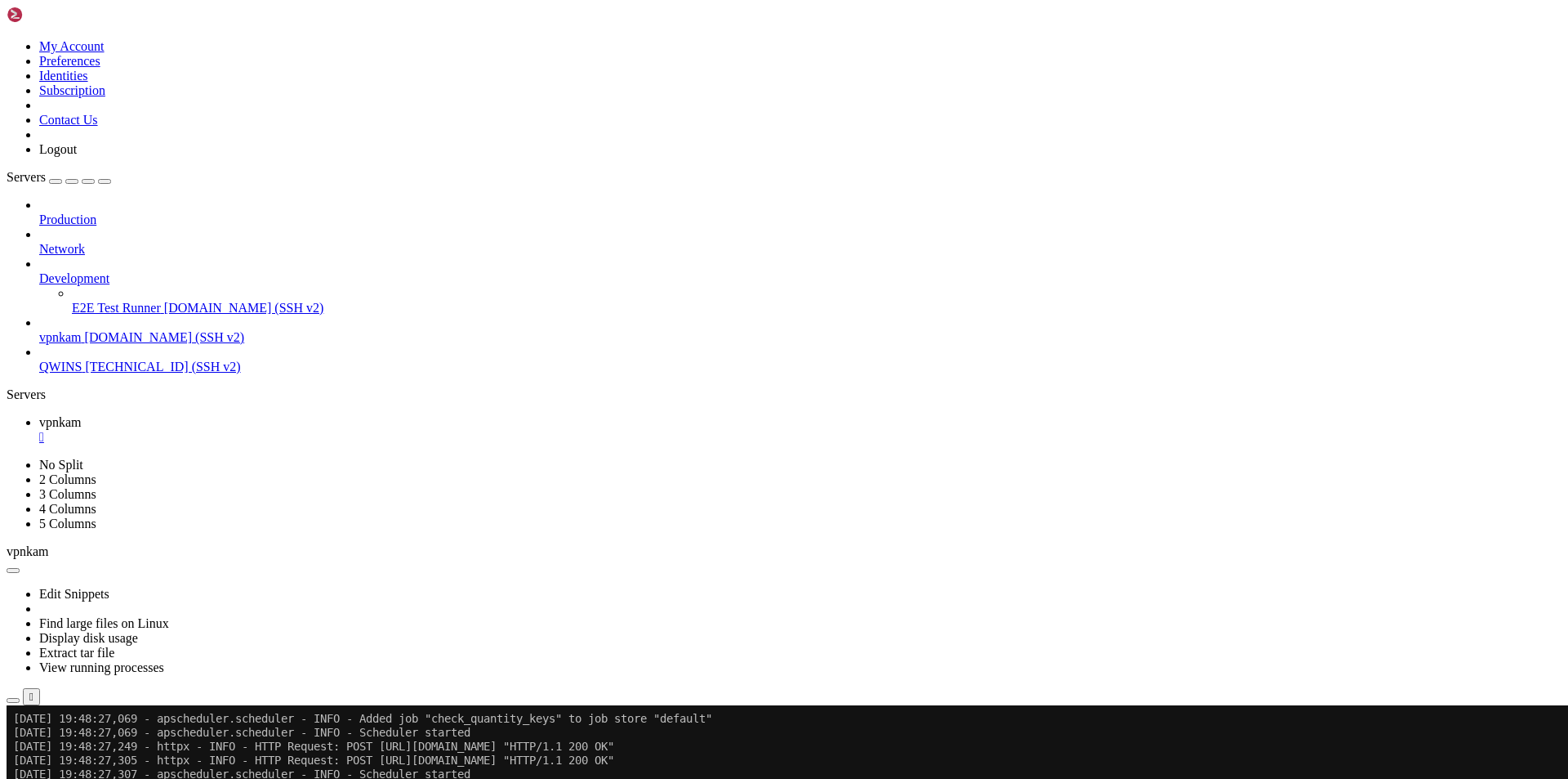
drag, startPoint x: 307, startPoint y: 1330, endPoint x: 603, endPoint y: 1311, distance: 296.6
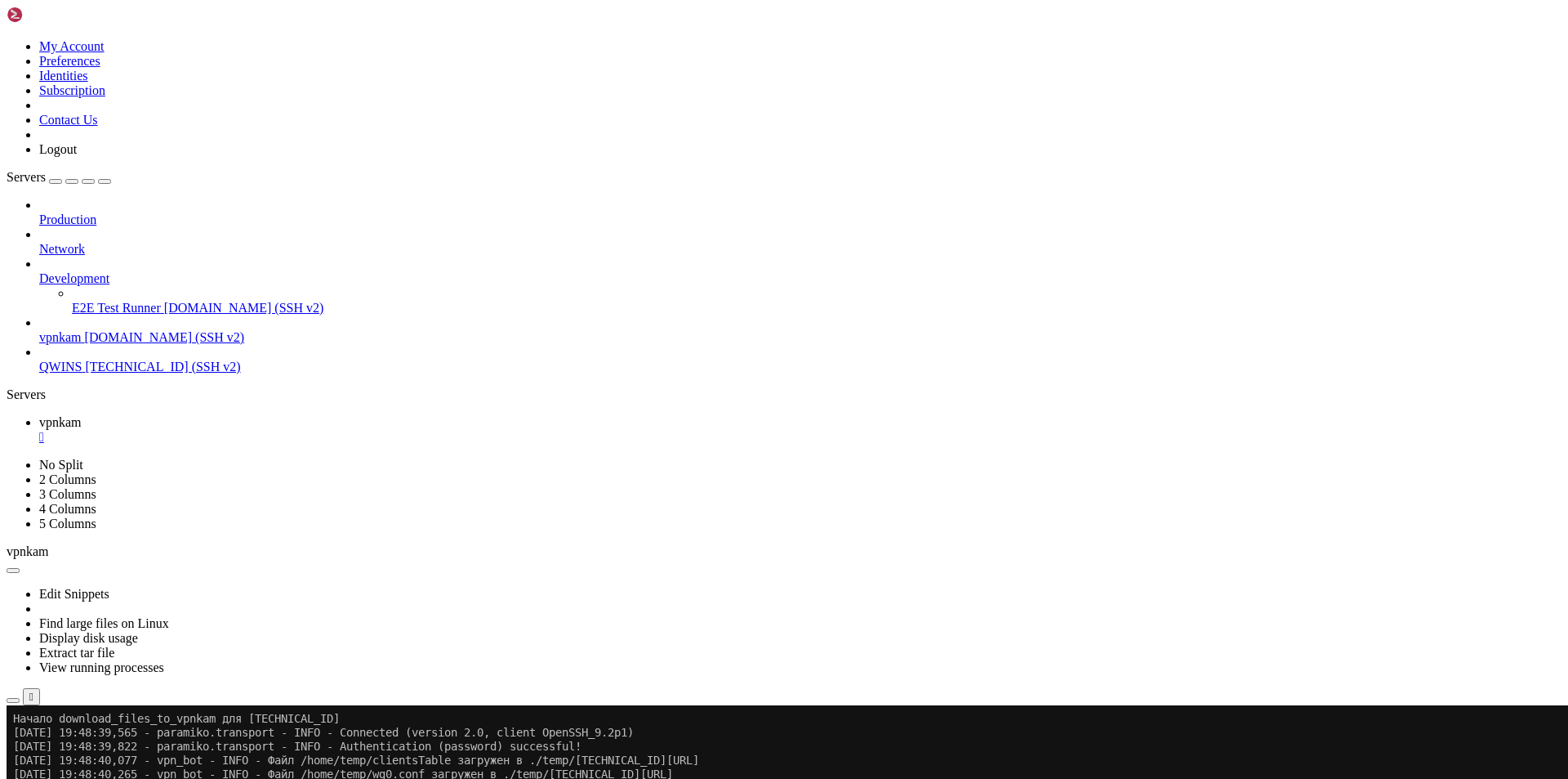
scroll to position [55030, 0]
